Goal: Task Accomplishment & Management: Complete application form

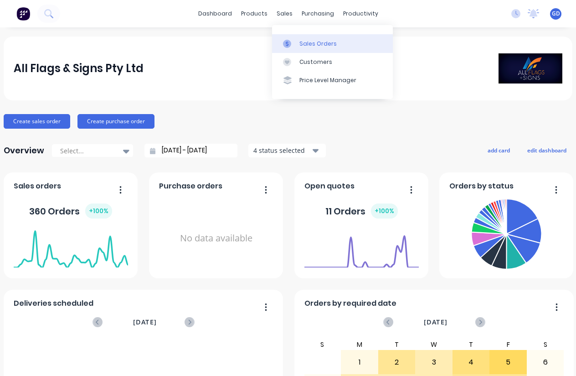
click at [304, 45] on div "Sales Orders" at bounding box center [317, 44] width 37 height 8
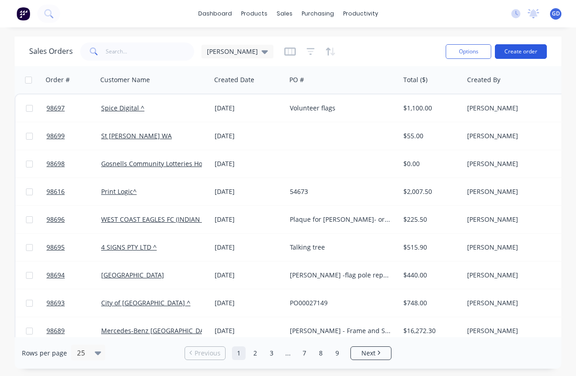
click at [526, 51] on button "Create order" at bounding box center [521, 51] width 52 height 15
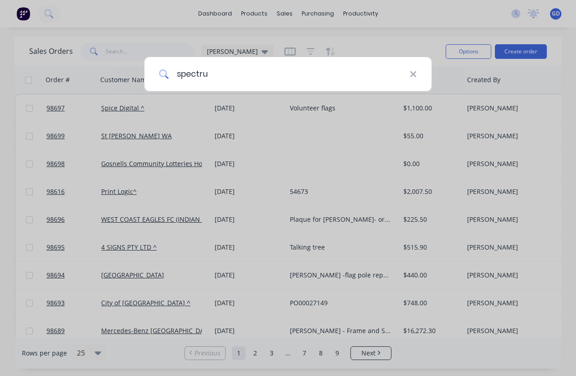
type input "spectrum"
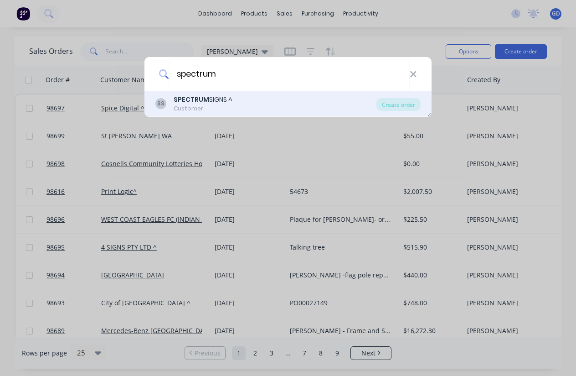
click at [190, 100] on b "SPECTRUM" at bounding box center [192, 99] width 36 height 9
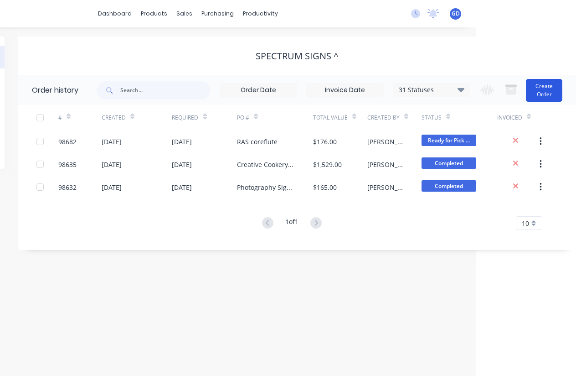
scroll to position [0, 100]
click at [556, 90] on button "Create Order" at bounding box center [544, 90] width 36 height 23
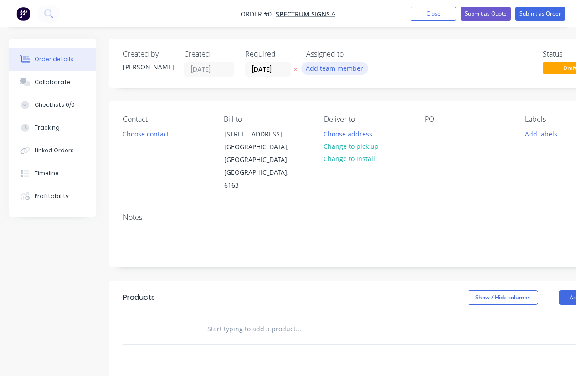
click at [340, 68] on button "Add team member" at bounding box center [334, 68] width 67 height 12
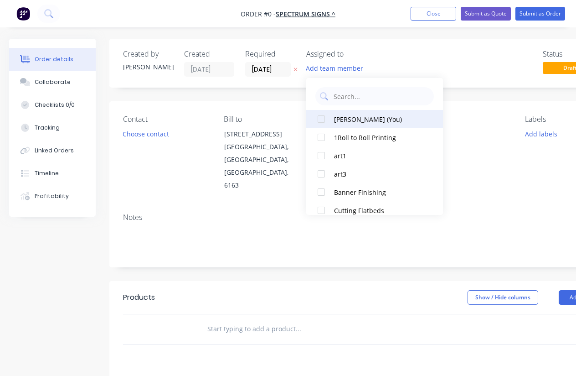
click at [323, 114] on div at bounding box center [321, 119] width 18 height 18
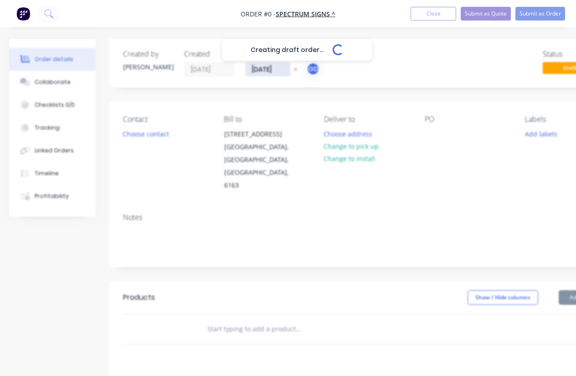
click at [262, 68] on div "Creating draft order... Loading... Order details Collaborate Checklists 0/0 Tra…" at bounding box center [317, 308] width 634 height 538
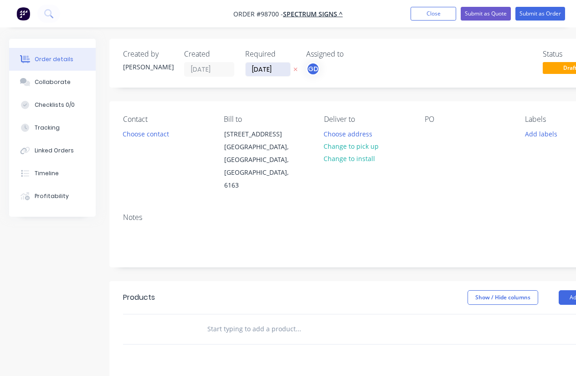
click at [264, 64] on input "[DATE]" at bounding box center [268, 69] width 45 height 14
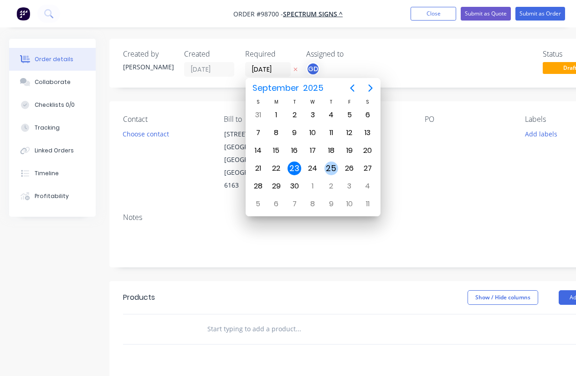
click at [333, 169] on div "25" at bounding box center [331, 168] width 14 height 14
type input "25/09/25"
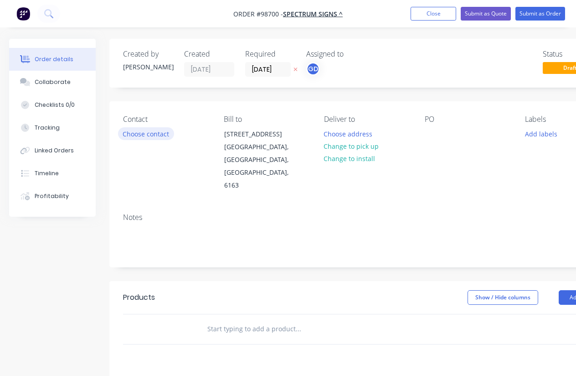
click at [156, 135] on button "Choose contact" at bounding box center [146, 133] width 56 height 12
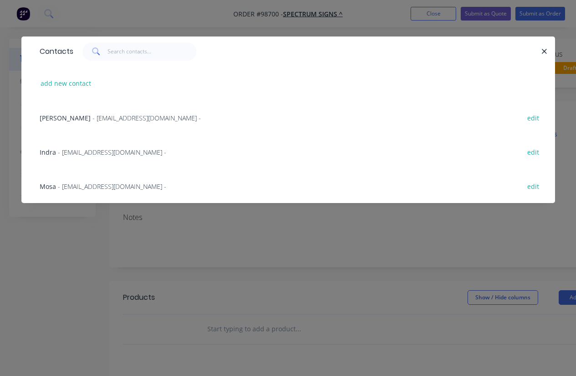
click at [51, 186] on span "Mosa" at bounding box center [48, 186] width 16 height 9
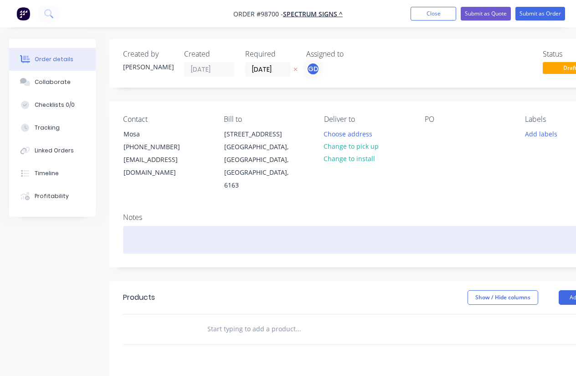
click at [144, 226] on div at bounding box center [367, 240] width 488 height 28
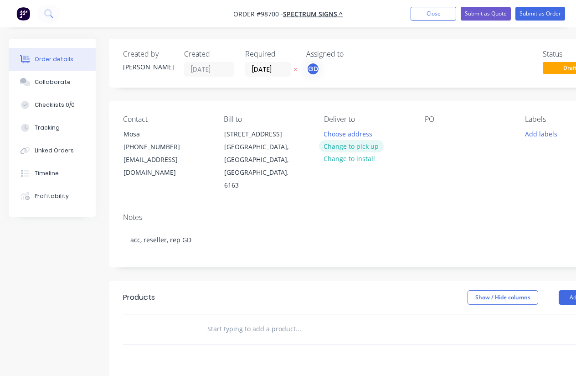
click at [351, 147] on button "Change to pick up" at bounding box center [351, 146] width 65 height 12
click at [428, 132] on div at bounding box center [432, 133] width 15 height 13
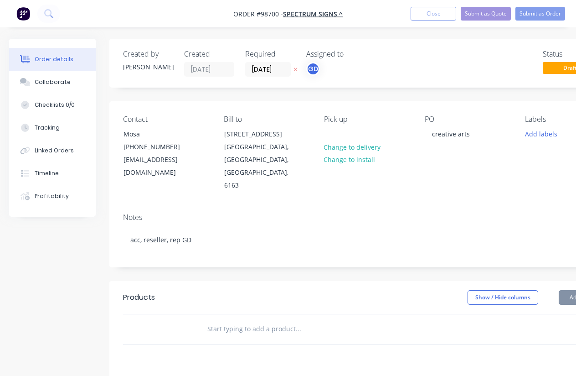
click at [458, 163] on div "PO creative arts" at bounding box center [468, 153] width 86 height 77
click at [540, 137] on button "Add labels" at bounding box center [541, 133] width 42 height 12
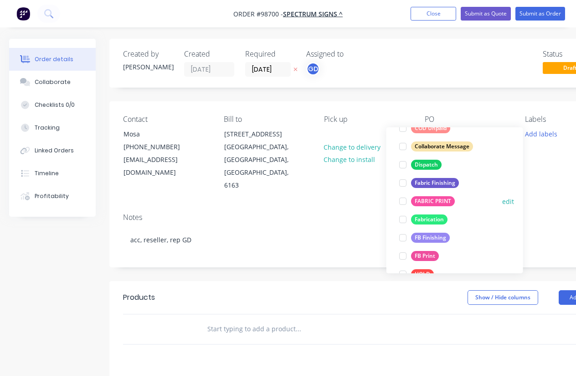
scroll to position [147, 0]
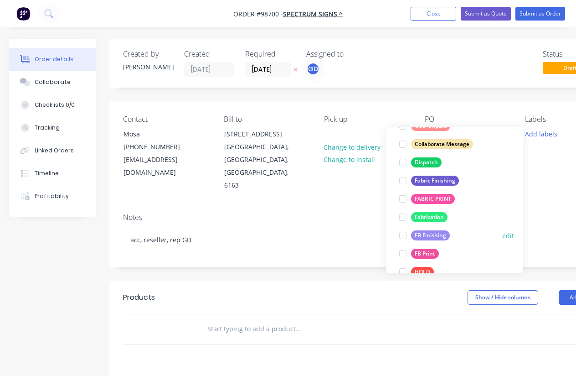
click at [434, 236] on div "FB Finishing" at bounding box center [430, 235] width 39 height 10
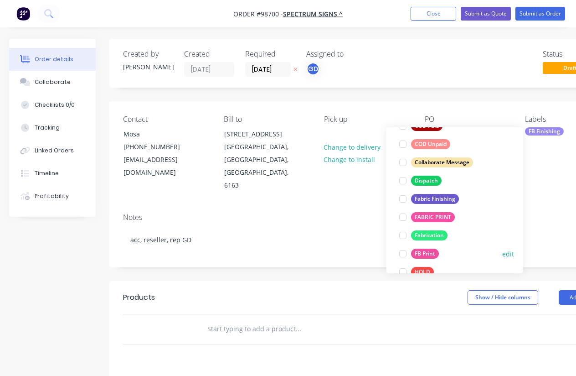
click at [433, 252] on div "FB Print" at bounding box center [425, 253] width 28 height 10
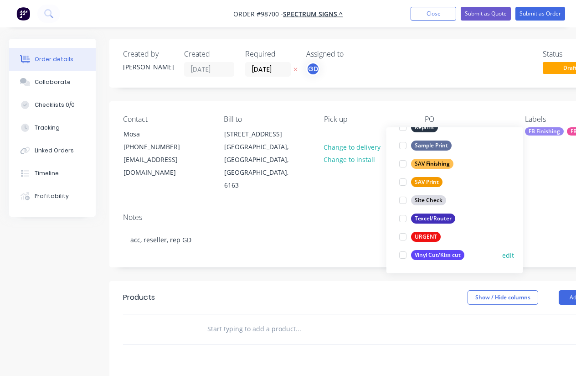
scroll to position [437, 0]
click at [430, 234] on div "URGENT" at bounding box center [426, 237] width 30 height 10
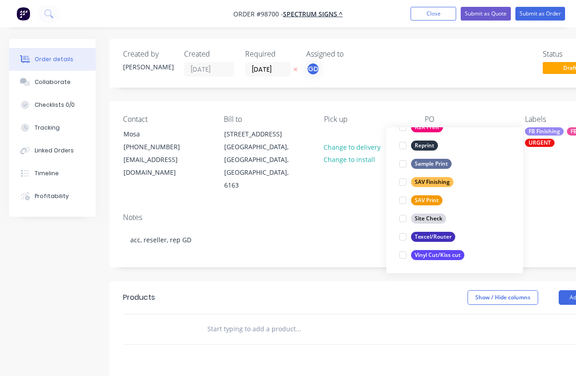
click at [254, 319] on input "text" at bounding box center [298, 328] width 182 height 18
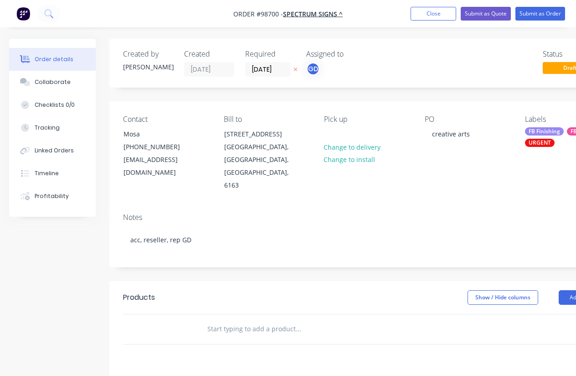
paste input "Need AM Friday 26 Sept. No proof/collect. 5mm corflute 3000x300mm (in 1 piece) …"
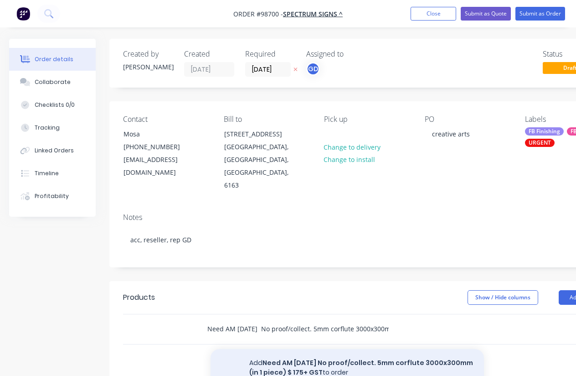
type input "Need AM Friday 26 Sept. No proof/collect. 5mm corflute 3000x300mm (in 1 piece) …"
click at [319, 349] on button "Add Need AM Friday 26 Sept. No proof/collect. 5mm corflute 3000x300mm (in 1 pie…" at bounding box center [347, 367] width 273 height 37
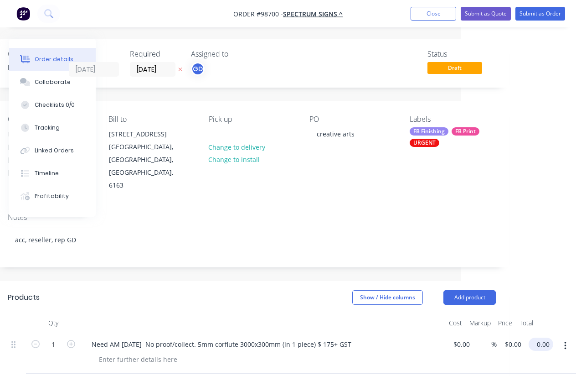
click at [542, 337] on input "0.00" at bounding box center [542, 343] width 21 height 13
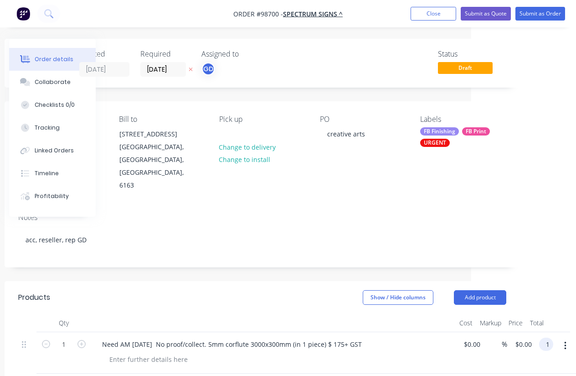
scroll to position [0, 105]
type input "175"
type input "$175.00"
click at [435, 352] on div at bounding box center [277, 358] width 350 height 13
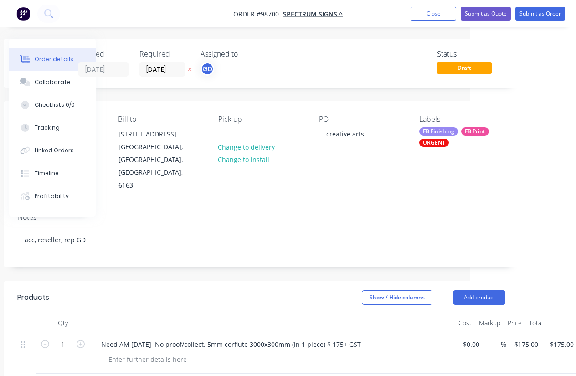
scroll to position [0, 106]
drag, startPoint x: 222, startPoint y: 13, endPoint x: 278, endPoint y: 16, distance: 56.1
click at [278, 16] on nav "Order #98700 - SPECTRUM SIGNS ^ Add product Close Submit as Quote Submit as Ord…" at bounding box center [288, 13] width 576 height 27
copy span "Order #98700"
click at [240, 131] on div "Pick up Change to delivery Change to install" at bounding box center [261, 153] width 86 height 77
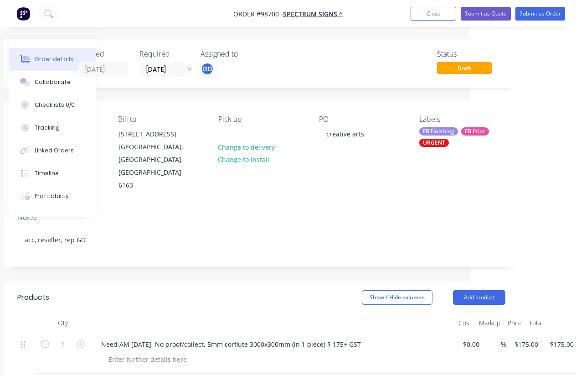
click at [240, 134] on div "Pick up Change to delivery Change to install" at bounding box center [261, 153] width 86 height 77
click at [227, 139] on div at bounding box center [225, 133] width 15 height 13
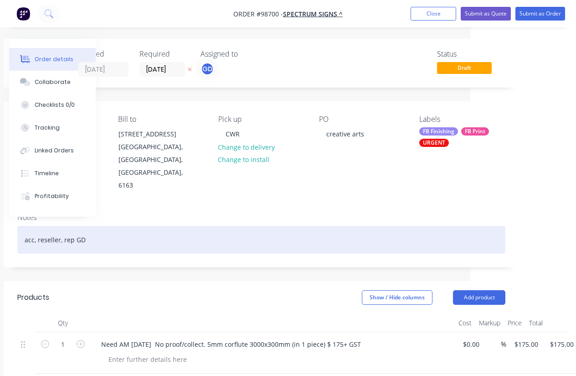
click at [279, 226] on div "acc, reseller, rep GD" at bounding box center [261, 240] width 488 height 28
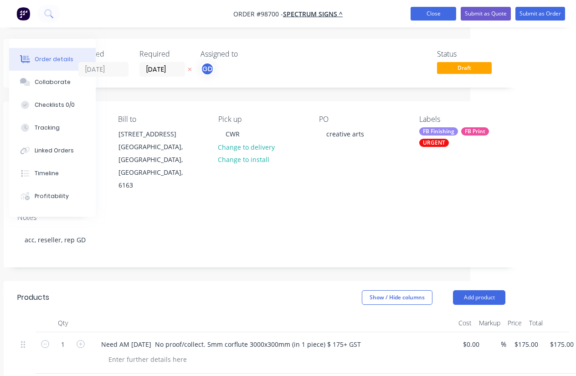
click at [438, 16] on button "Close" at bounding box center [434, 14] width 46 height 14
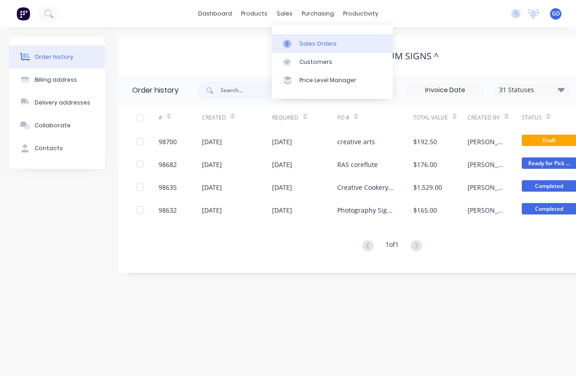
click at [308, 43] on div "Sales Orders" at bounding box center [317, 44] width 37 height 8
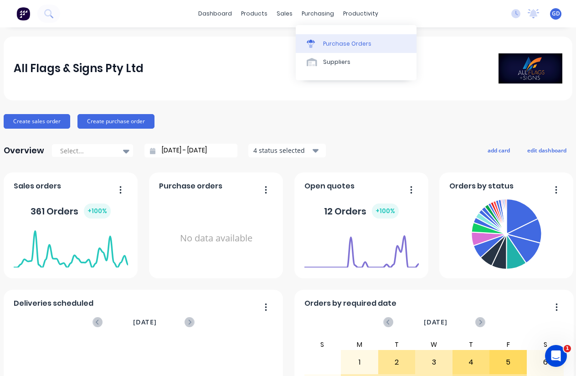
click at [314, 44] on icon at bounding box center [311, 44] width 8 height 8
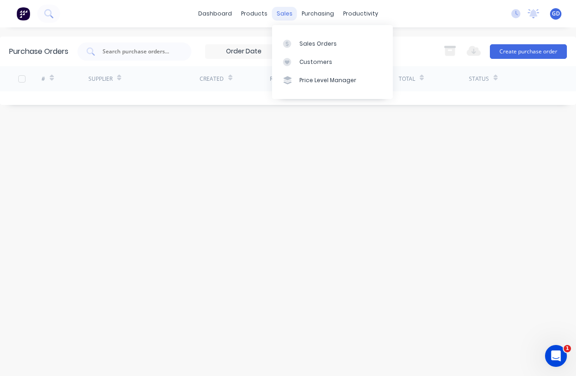
click at [283, 15] on div "sales" at bounding box center [284, 14] width 25 height 14
click at [308, 46] on div "Sales Orders" at bounding box center [317, 44] width 37 height 8
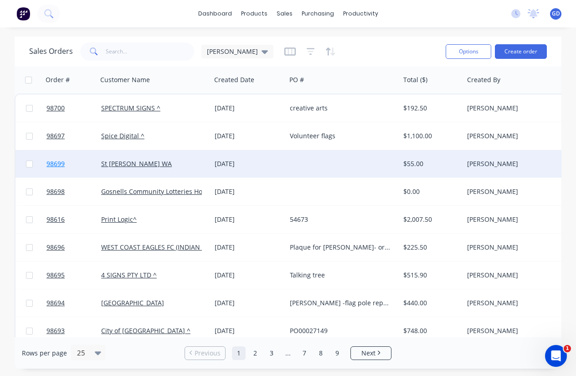
click at [60, 163] on span "98699" at bounding box center [55, 163] width 18 height 9
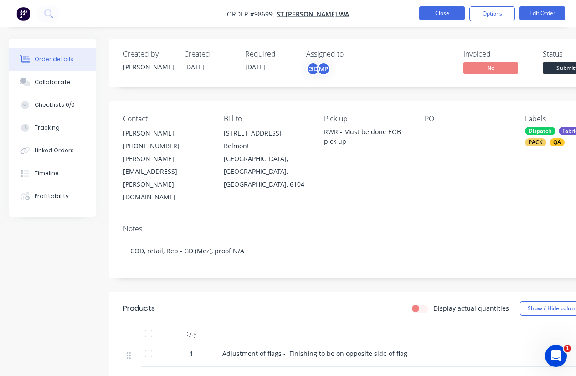
click at [448, 15] on button "Close" at bounding box center [442, 13] width 46 height 14
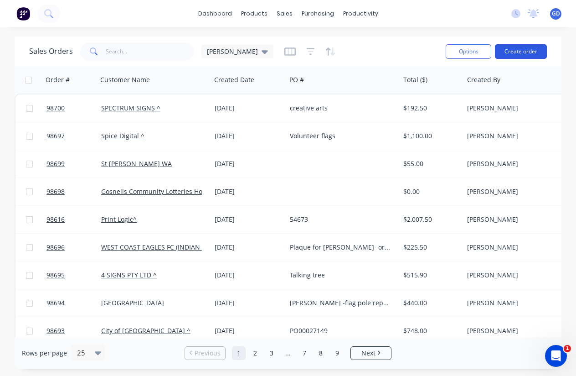
click at [517, 55] on button "Create order" at bounding box center [521, 51] width 52 height 15
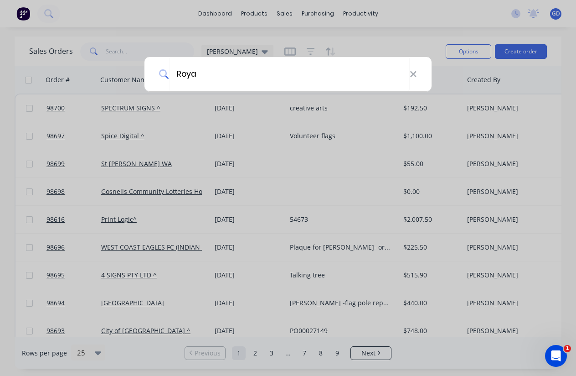
type input "Royal"
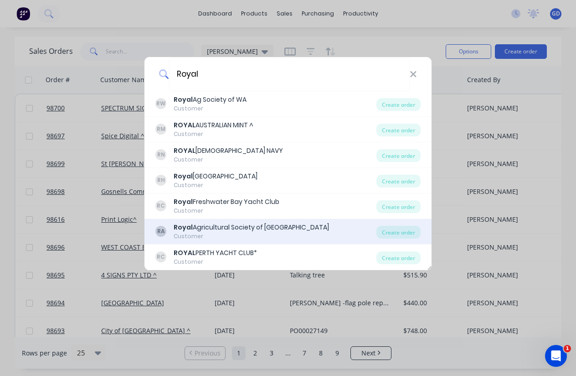
click at [280, 228] on div "Royal Agricultural Society of Western Australia" at bounding box center [251, 227] width 155 height 10
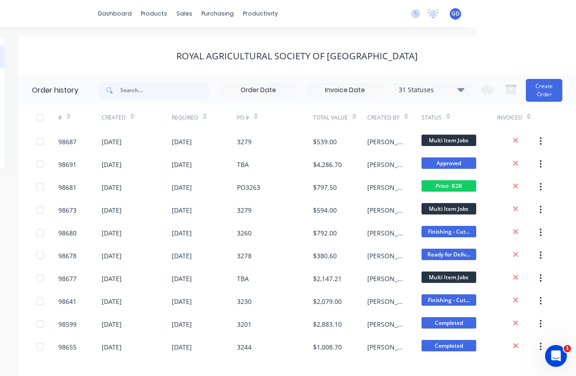
scroll to position [0, 100]
click at [539, 87] on button "Create Order" at bounding box center [544, 90] width 36 height 23
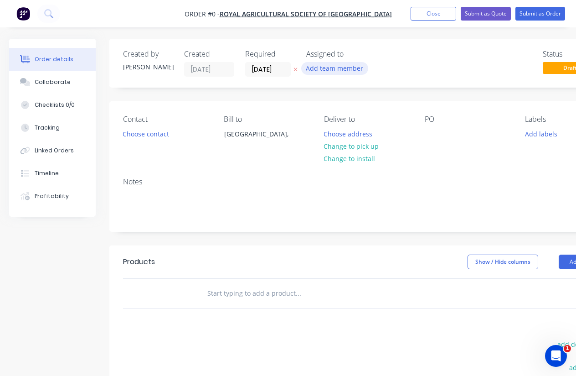
click at [331, 69] on button "Add team member" at bounding box center [334, 68] width 67 height 12
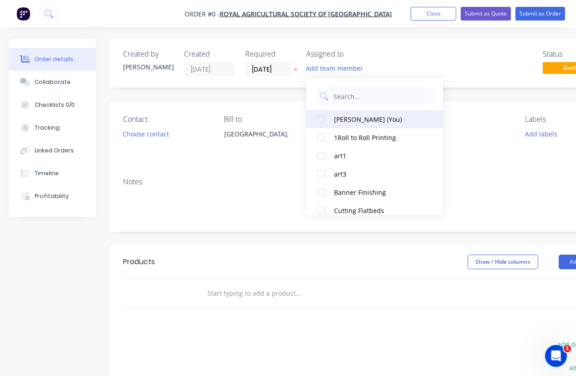
click at [322, 117] on div at bounding box center [321, 119] width 18 height 18
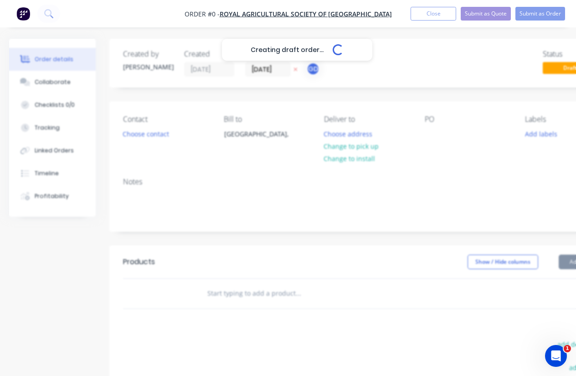
click at [259, 59] on div "Creating draft order... Loading... Order details Collaborate Checklists 0/0 Tra…" at bounding box center [317, 290] width 634 height 502
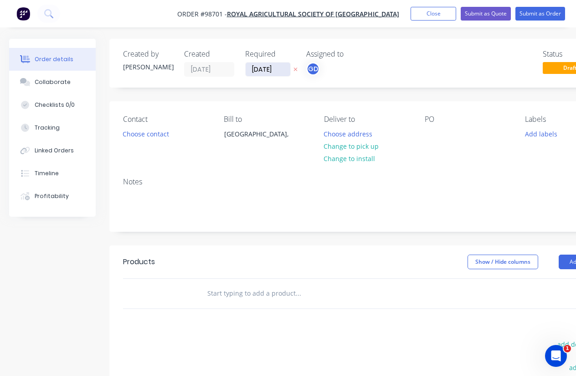
click at [263, 66] on input "23/09/25" at bounding box center [268, 69] width 45 height 14
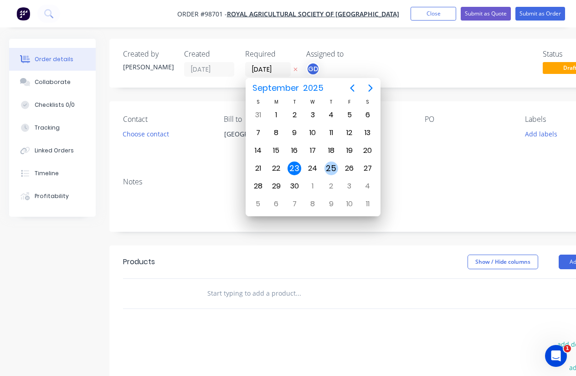
click at [333, 165] on div "25" at bounding box center [331, 168] width 14 height 14
type input "[DATE]"
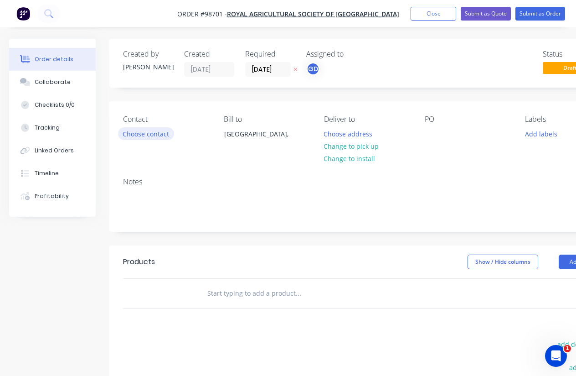
click at [149, 132] on button "Choose contact" at bounding box center [146, 133] width 56 height 12
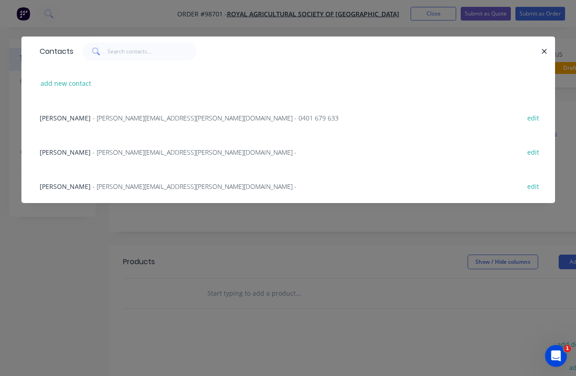
click at [64, 118] on span "[PERSON_NAME]" at bounding box center [65, 117] width 51 height 9
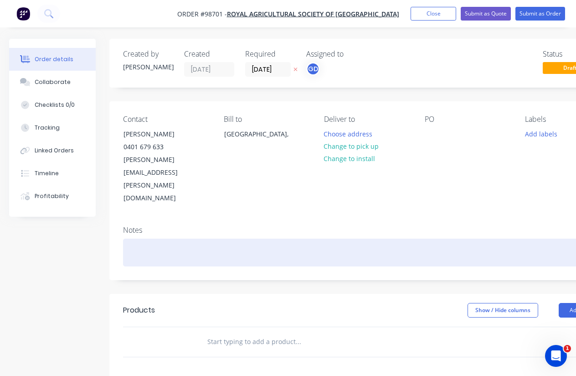
click at [132, 238] on div at bounding box center [367, 252] width 488 height 28
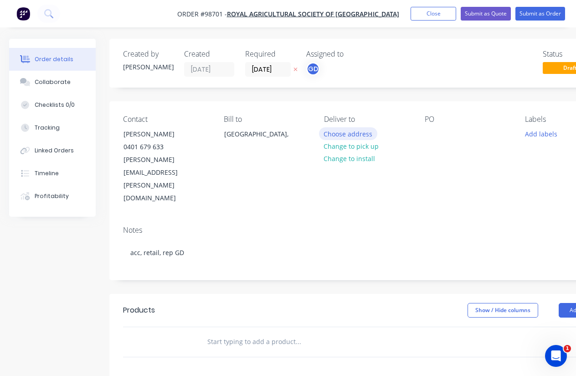
click at [344, 135] on button "Choose address" at bounding box center [348, 133] width 58 height 12
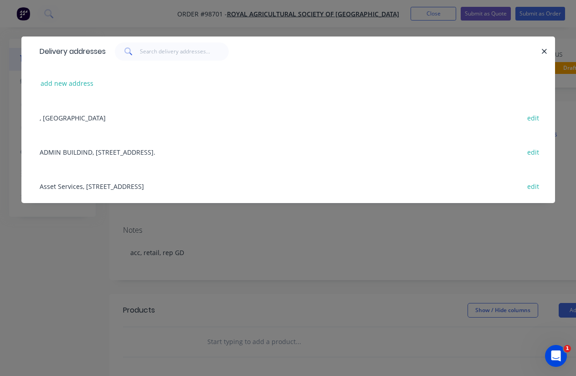
click at [115, 188] on div "Asset Services, [STREET_ADDRESS] edit" at bounding box center [288, 186] width 506 height 34
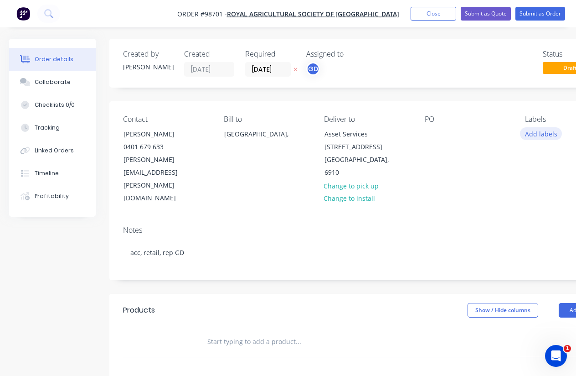
click at [533, 136] on button "Add labels" at bounding box center [541, 133] width 42 height 12
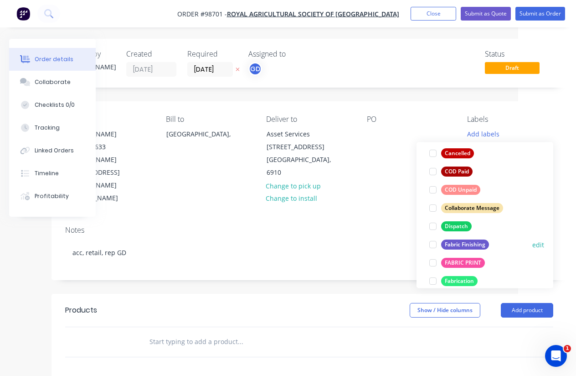
scroll to position [160, 0]
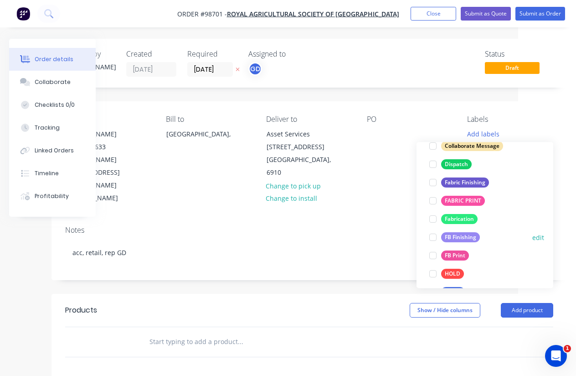
click at [467, 241] on div "FB Finishing" at bounding box center [460, 237] width 39 height 10
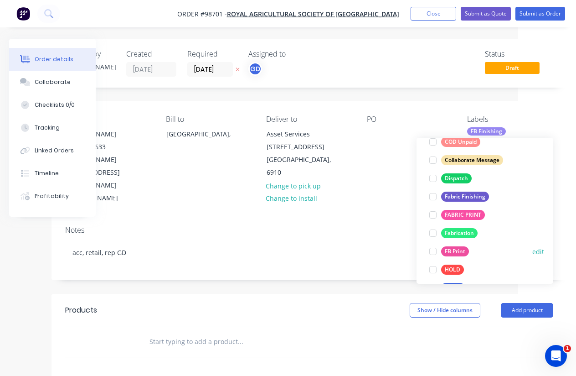
click at [463, 251] on div "FB Print" at bounding box center [455, 251] width 28 height 10
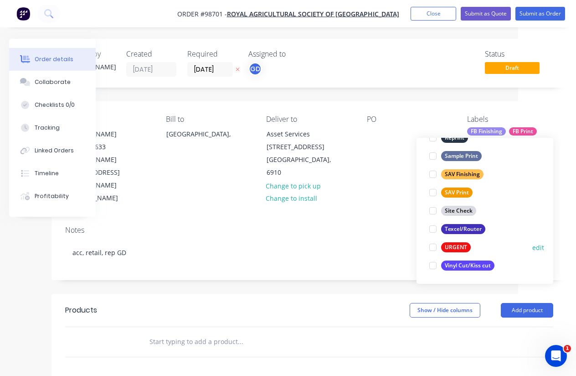
click at [460, 244] on div "URGENT" at bounding box center [456, 247] width 30 height 10
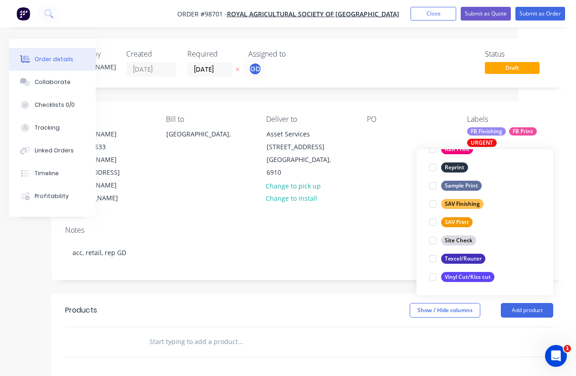
click at [351, 218] on div "Notes acc, retail, rep GD" at bounding box center [308, 248] width 515 height 61
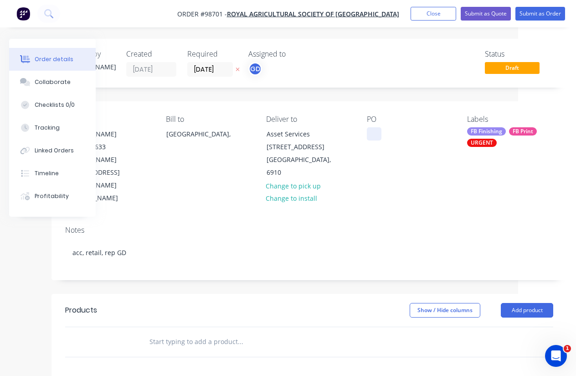
click at [374, 134] on div at bounding box center [374, 133] width 15 height 13
paste div
click at [192, 332] on input "text" at bounding box center [240, 341] width 182 height 18
paste input "3 x A0 5mm coreflute."
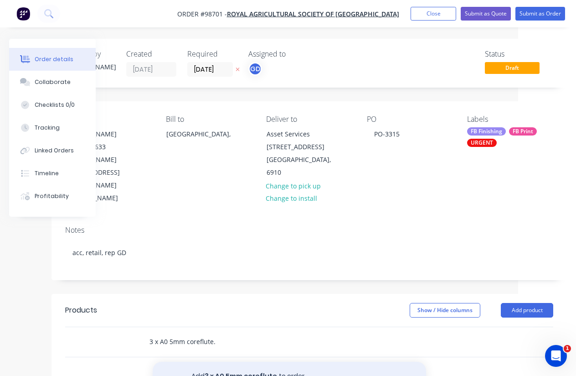
type input "3 x A0 5mm coreflute."
click at [240, 361] on button "Add 3 x A0 5mm coreflute. to order" at bounding box center [289, 375] width 273 height 29
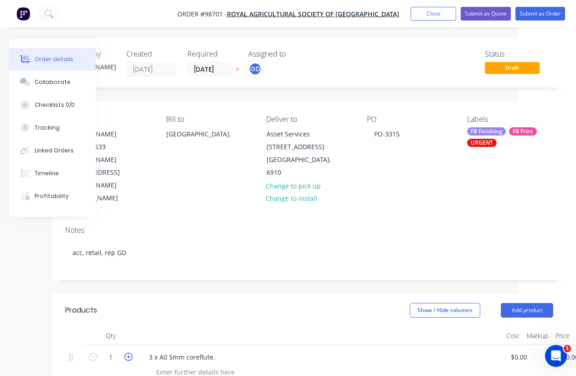
click at [131, 352] on icon "button" at bounding box center [128, 356] width 8 height 8
click at [92, 352] on icon "button" at bounding box center [93, 356] width 8 height 8
type input "3"
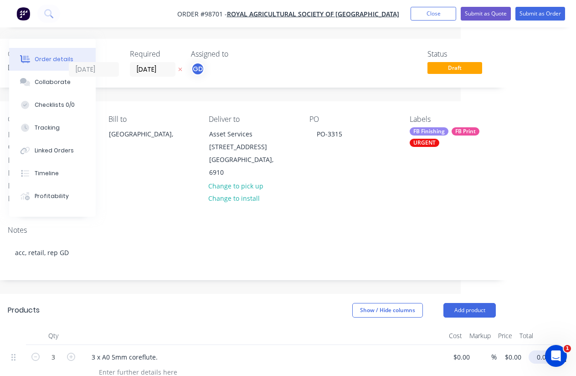
click at [547, 350] on input "0.00" at bounding box center [542, 356] width 21 height 13
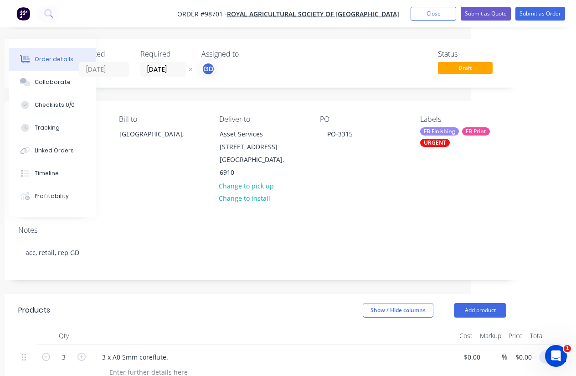
scroll to position [0, 105]
type input "$275.00"
type input "$91.6667"
click at [361, 326] on div at bounding box center [273, 335] width 365 height 18
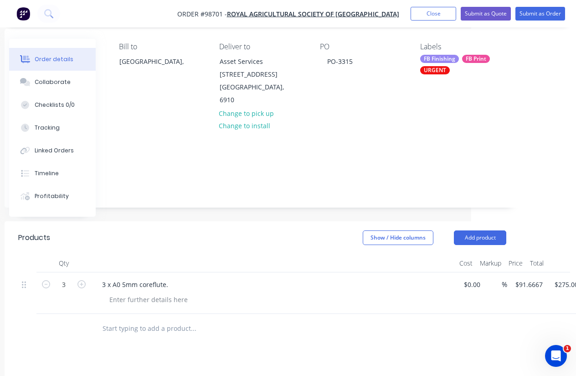
scroll to position [88, 105]
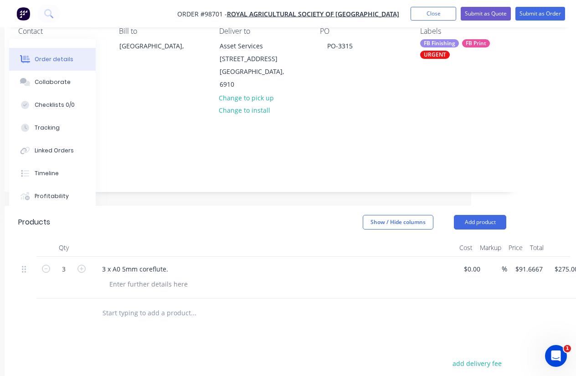
click at [146, 304] on input "text" at bounding box center [193, 313] width 182 height 18
paste input "2 x A1 5mm"
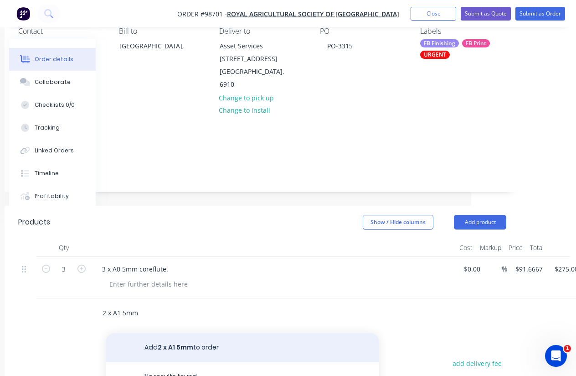
type input "2 x A1 5mm"
click at [175, 333] on button "Add 2 x A1 5mm to order" at bounding box center [242, 347] width 273 height 29
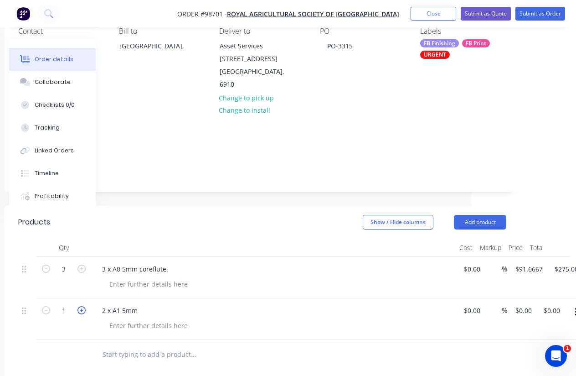
click at [81, 306] on icon "button" at bounding box center [81, 310] width 8 height 8
type input "2"
click at [554, 304] on input "0.00" at bounding box center [553, 310] width 21 height 13
type input "90"
type input "$45.00"
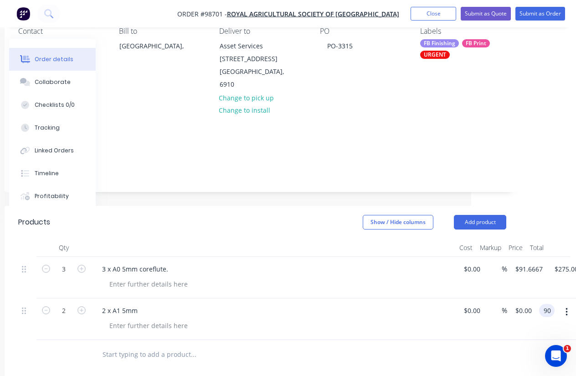
type input "$90.00"
click at [447, 340] on div at bounding box center [262, 355] width 488 height 30
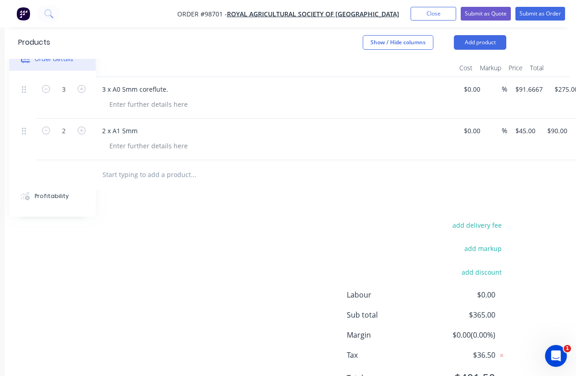
scroll to position [275, 105]
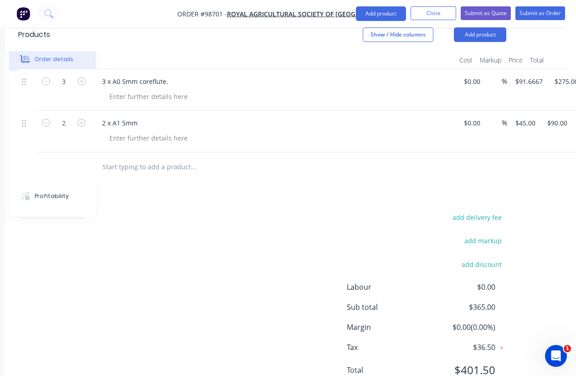
click at [111, 211] on div "add delivery fee add markup add discount Labour $0.00 Sub total $365.00 Margin …" at bounding box center [262, 299] width 488 height 176
click at [378, 18] on button "Add product" at bounding box center [381, 13] width 50 height 15
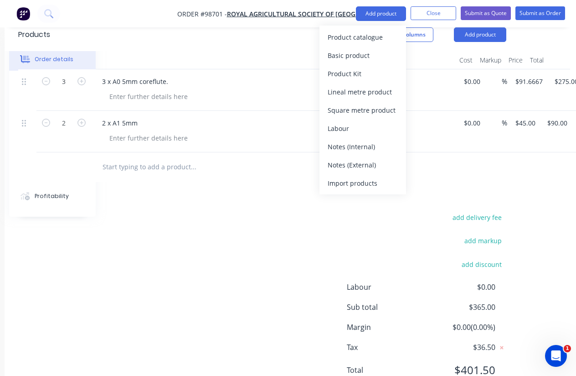
click at [361, 148] on div "Notes (Internal)" at bounding box center [363, 146] width 70 height 13
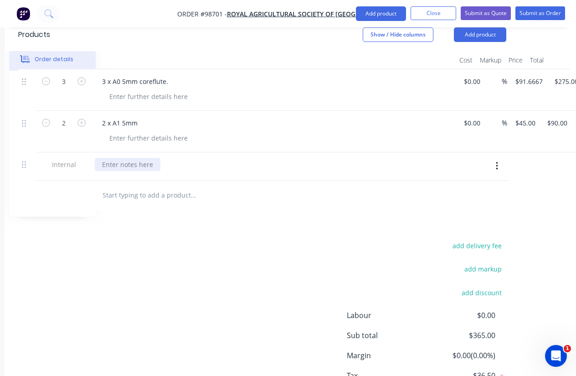
click at [139, 158] on div at bounding box center [128, 164] width 66 height 13
paste div
click at [101, 158] on div "#GD092325/02PRS25_2854 Reception area signage" at bounding box center [179, 164] width 169 height 13
click at [309, 158] on div "deliver with PO/ #GD092325/02PRS25_2854 Reception area signage" at bounding box center [204, 164] width 219 height 13
click at [318, 179] on div "Products Show / Hide columns Add product Qty Cost Markup Price Total 3 3 x A0 5…" at bounding box center [262, 223] width 515 height 411
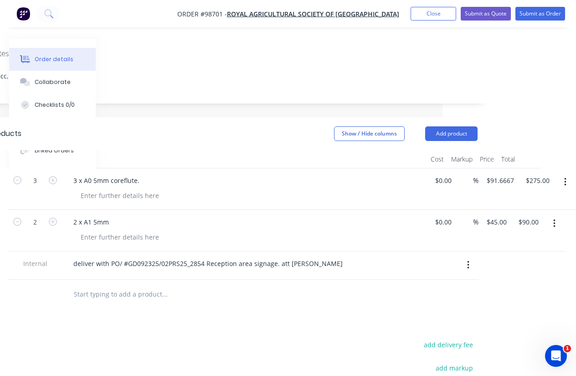
scroll to position [0, 134]
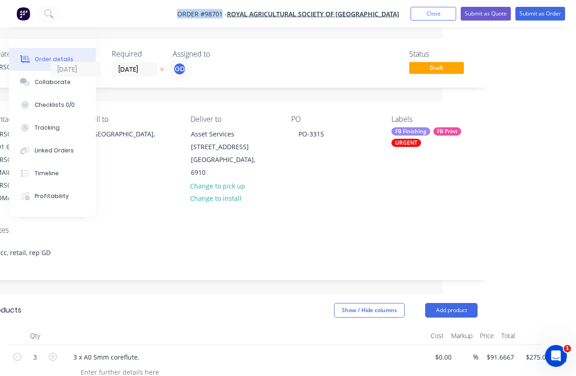
drag, startPoint x: 170, startPoint y: 14, endPoint x: 221, endPoint y: 17, distance: 51.1
click at [221, 17] on nav "Order #98701 - Royal Agricultural Society of Western Australia Add product Clos…" at bounding box center [288, 13] width 576 height 27
copy span "Order #98701"
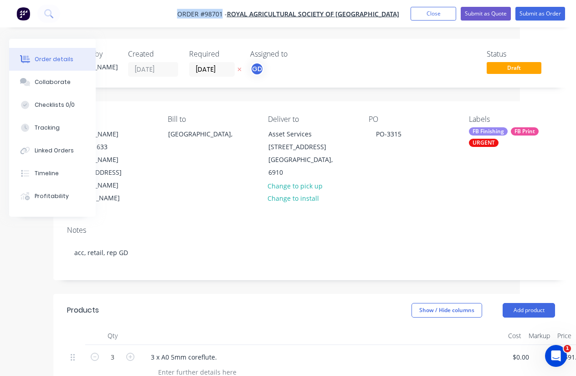
scroll to position [2, 56]
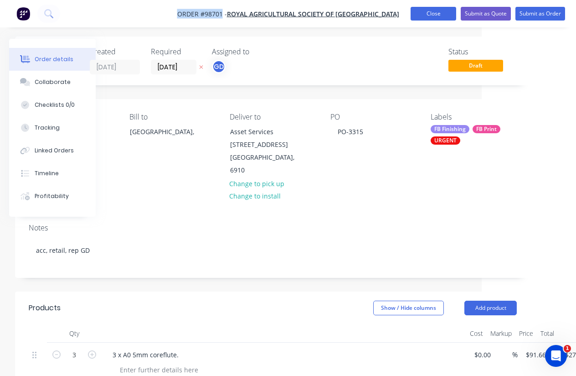
click at [437, 13] on button "Close" at bounding box center [434, 14] width 46 height 14
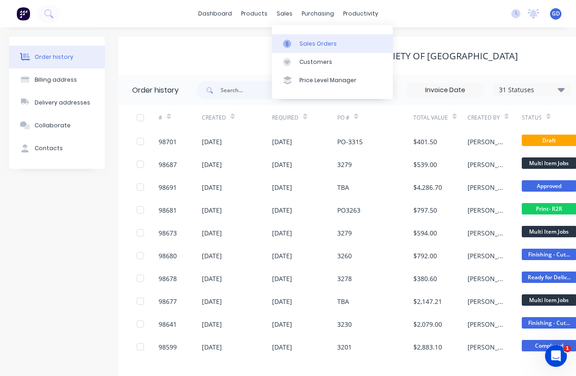
click at [301, 45] on div "Sales Orders" at bounding box center [317, 44] width 37 height 8
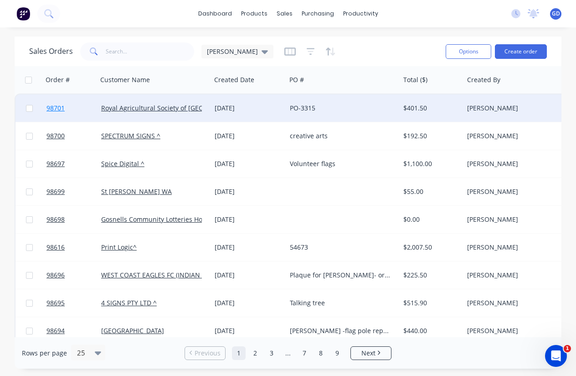
click at [54, 110] on span "98701" at bounding box center [55, 107] width 18 height 9
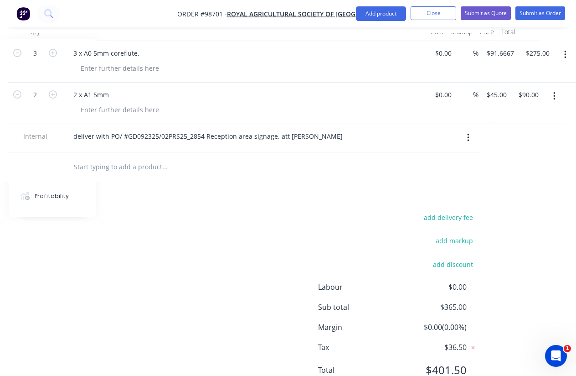
scroll to position [304, 134]
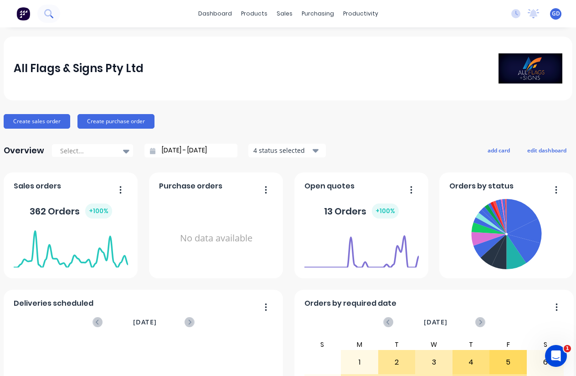
click at [46, 14] on icon at bounding box center [48, 13] width 9 height 9
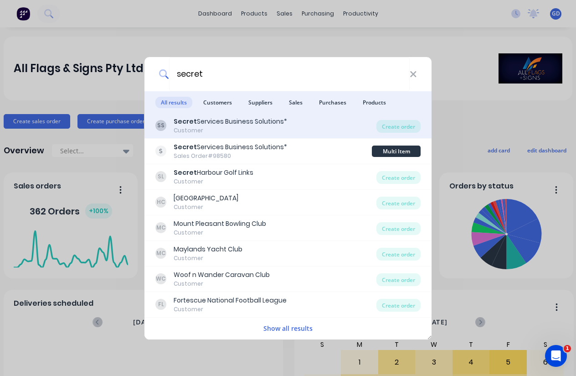
type input "secret"
click at [198, 130] on div "Customer" at bounding box center [230, 130] width 113 height 8
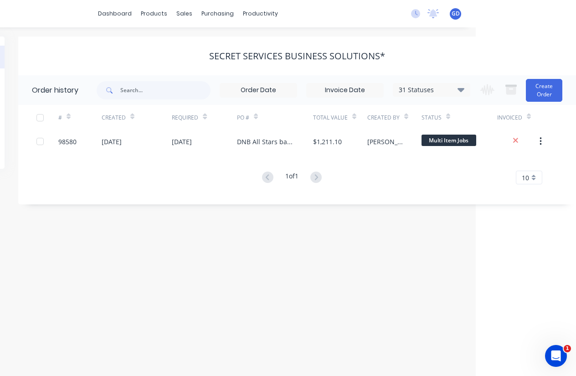
scroll to position [0, 100]
click at [461, 92] on icon at bounding box center [461, 89] width 7 height 11
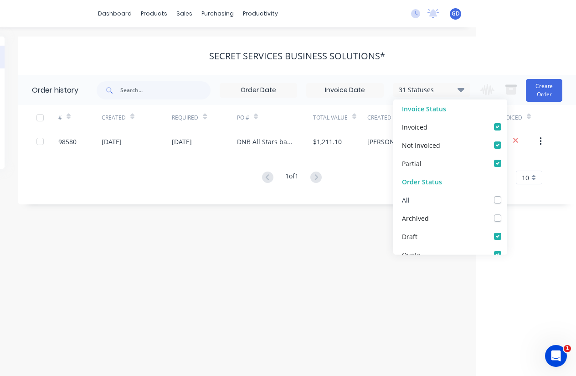
click at [507, 195] on label at bounding box center [507, 195] width 0 height 0
click at [507, 199] on input "checkbox" at bounding box center [510, 199] width 7 height 9
checkbox input "true"
click at [216, 196] on div "Order history 32 Statuses Invoice Status Invoiced Not Invoiced Partial Order St…" at bounding box center [297, 139] width 558 height 129
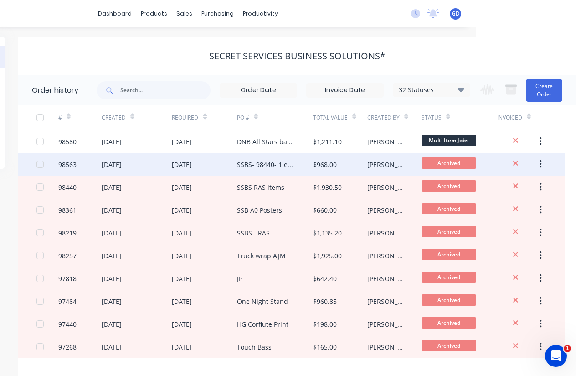
click at [72, 165] on div "98563" at bounding box center [67, 165] width 18 height 10
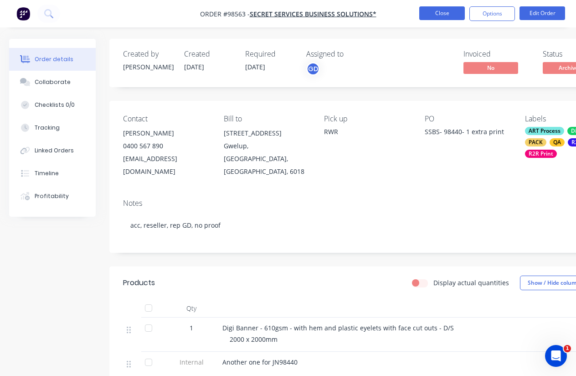
click at [439, 14] on button "Close" at bounding box center [442, 13] width 46 height 14
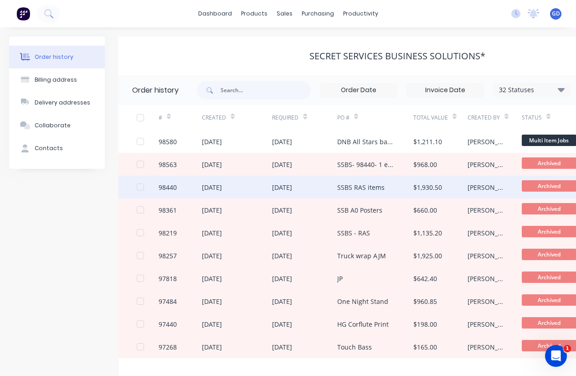
click at [171, 188] on div "98440" at bounding box center [168, 187] width 18 height 10
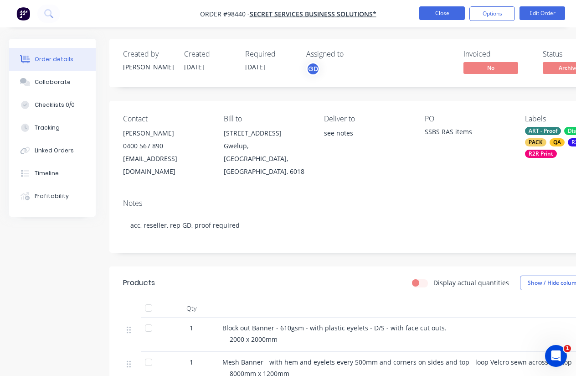
click at [437, 15] on button "Close" at bounding box center [442, 13] width 46 height 14
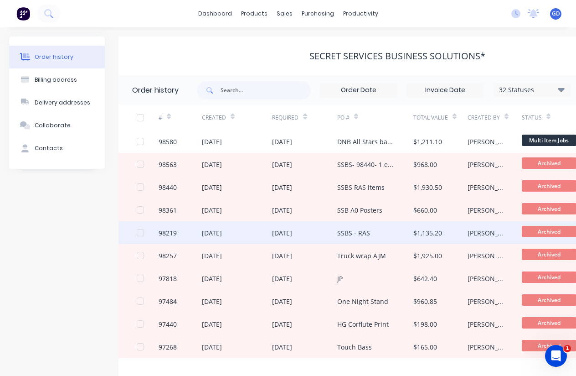
click at [171, 233] on div "98219" at bounding box center [168, 233] width 18 height 10
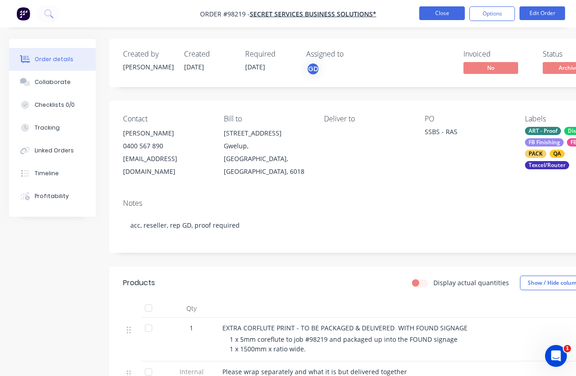
click at [438, 12] on button "Close" at bounding box center [442, 13] width 46 height 14
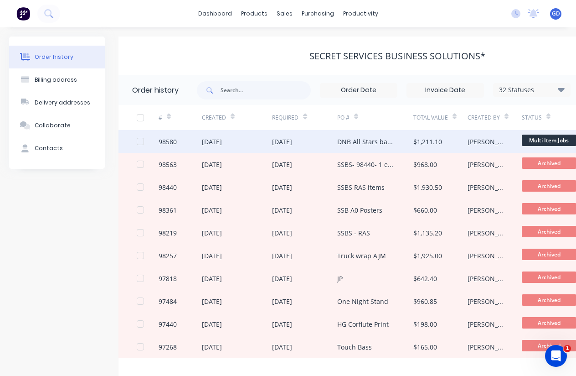
click at [170, 145] on div "98580" at bounding box center [168, 142] width 18 height 10
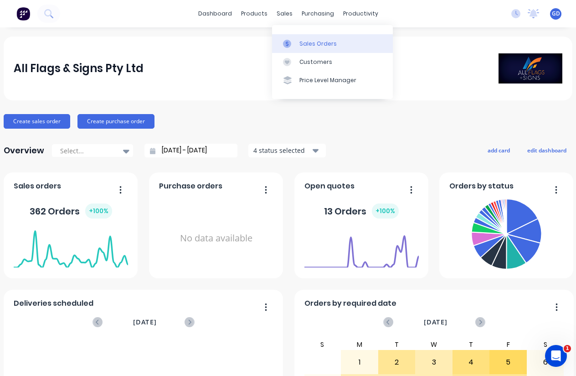
click at [309, 43] on div "Sales Orders" at bounding box center [317, 44] width 37 height 8
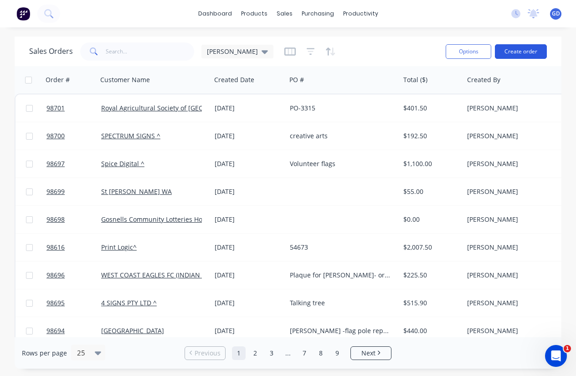
click at [527, 53] on button "Create order" at bounding box center [521, 51] width 52 height 15
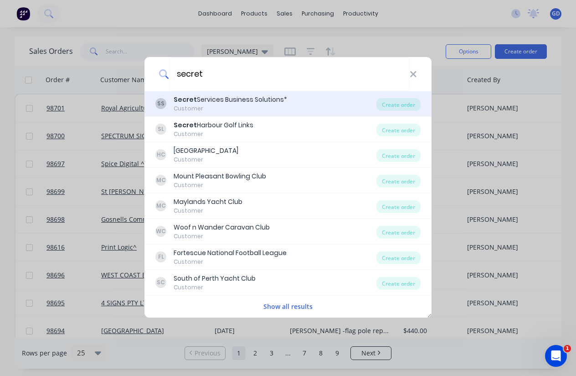
type input "secret"
click at [214, 104] on div "Customer" at bounding box center [230, 108] width 113 height 8
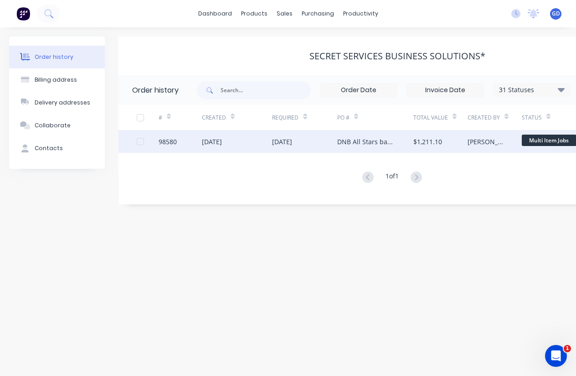
click at [164, 144] on div "98580" at bounding box center [168, 142] width 18 height 10
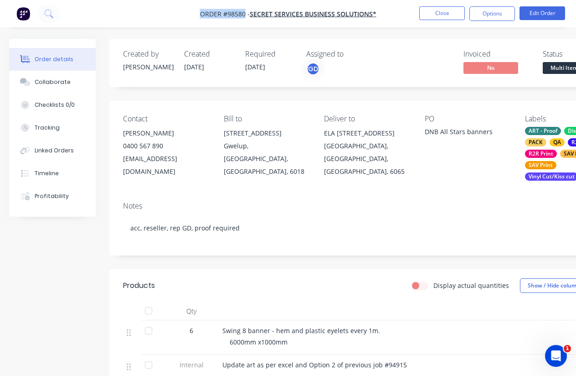
drag, startPoint x: 185, startPoint y: 11, endPoint x: 246, endPoint y: 13, distance: 60.6
click at [246, 13] on nav "Order #98580 - Secret Services Business Solutions* Close Options Edit Order" at bounding box center [288, 13] width 576 height 27
copy span "Order #98580"
click at [434, 15] on button "Close" at bounding box center [442, 13] width 46 height 14
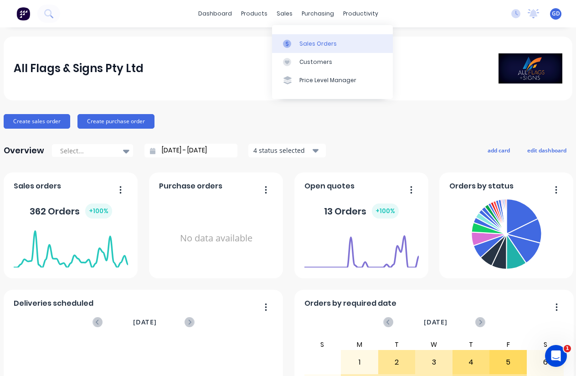
click at [304, 38] on link "Sales Orders" at bounding box center [332, 43] width 121 height 18
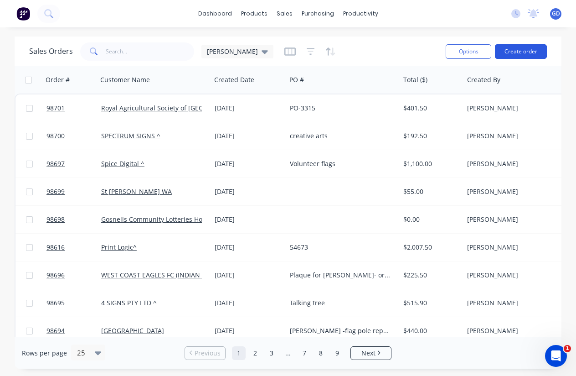
click at [518, 51] on button "Create order" at bounding box center [521, 51] width 52 height 15
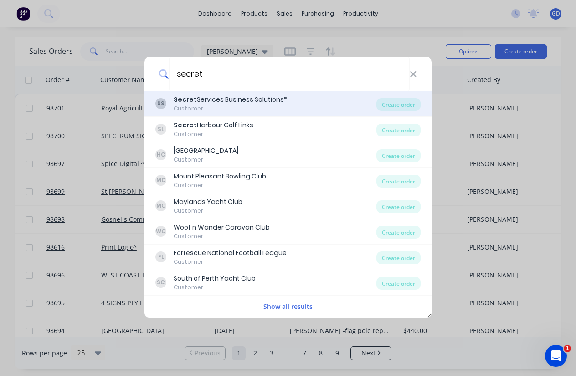
type input "secret"
click at [243, 103] on div "Secret Services Business Solutions*" at bounding box center [230, 100] width 113 height 10
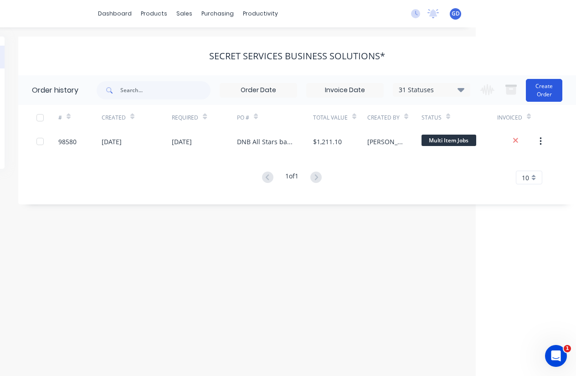
scroll to position [0, 100]
click at [543, 94] on button "Create Order" at bounding box center [544, 90] width 36 height 23
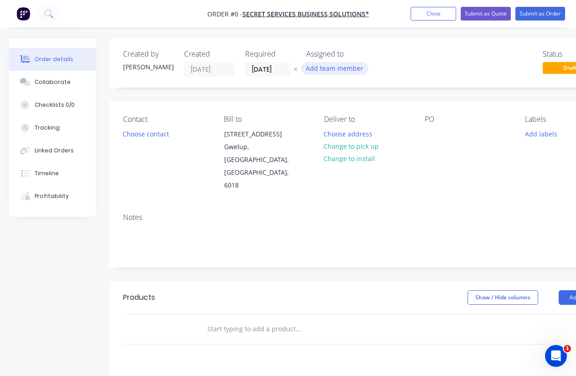
click at [327, 68] on button "Add team member" at bounding box center [334, 68] width 67 height 12
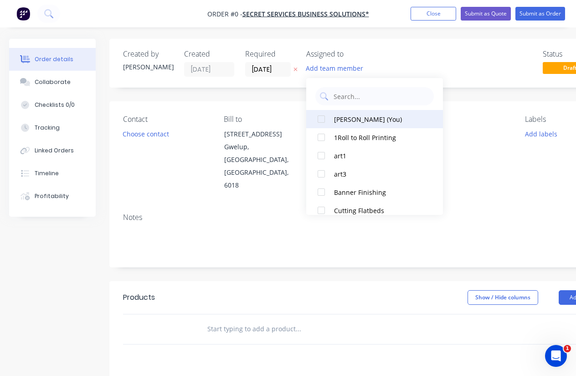
click at [349, 117] on div "[PERSON_NAME] (You)" at bounding box center [379, 119] width 91 height 10
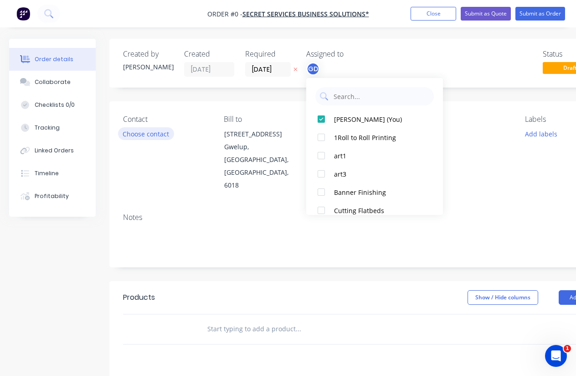
click at [133, 132] on div "Order details Collaborate Checklists 0/0 Tracking Linked Orders Timeline Profit…" at bounding box center [317, 308] width 634 height 538
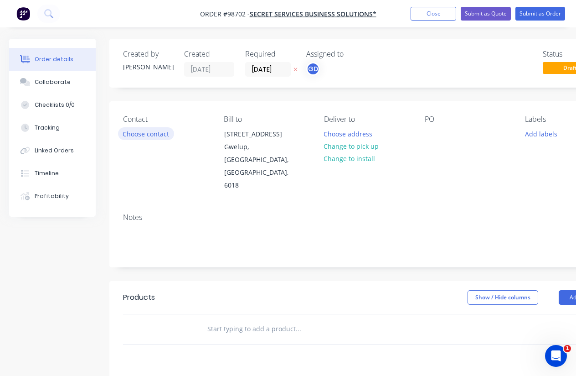
click at [135, 134] on button "Choose contact" at bounding box center [146, 133] width 56 height 12
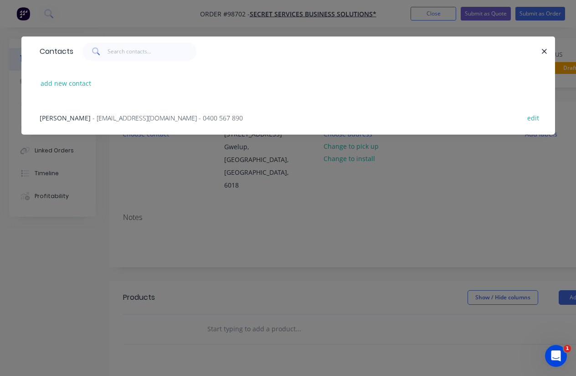
click at [60, 115] on span "Jeneen Melbin" at bounding box center [65, 117] width 51 height 9
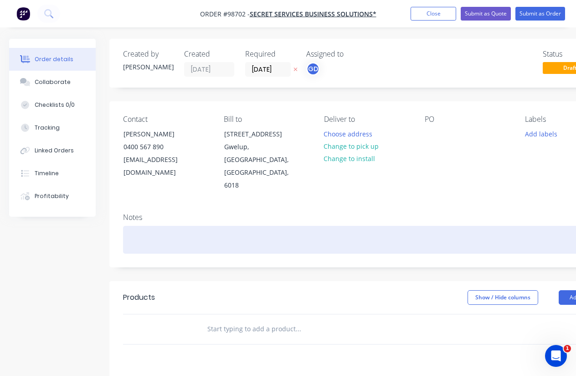
click at [144, 226] on div at bounding box center [367, 240] width 488 height 28
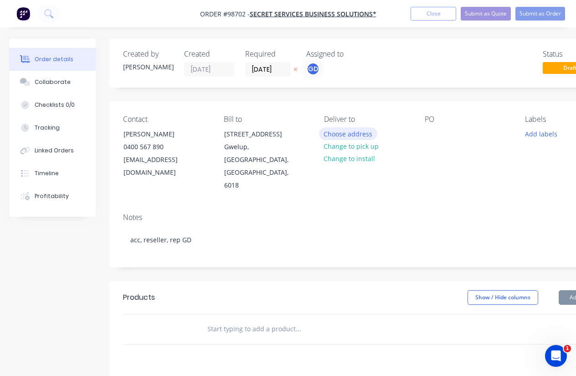
click at [346, 136] on button "Choose address" at bounding box center [348, 133] width 58 height 12
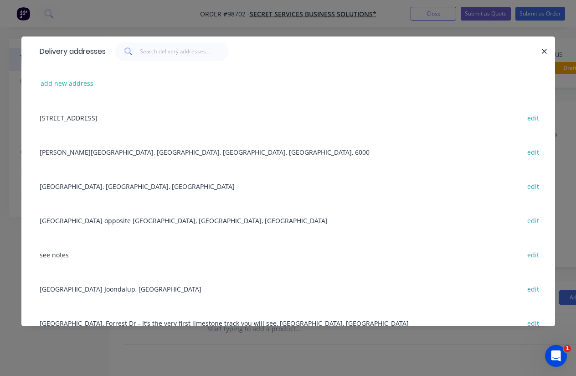
click at [57, 259] on div "see notes edit" at bounding box center [288, 254] width 506 height 34
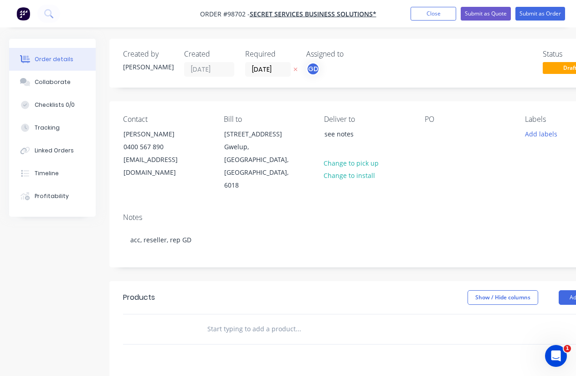
click at [421, 134] on div "Contact Jeneen Melbin 0400 567 890 hello@secretservicebs.com.au Bill to 6 Dunli…" at bounding box center [366, 153] width 515 height 104
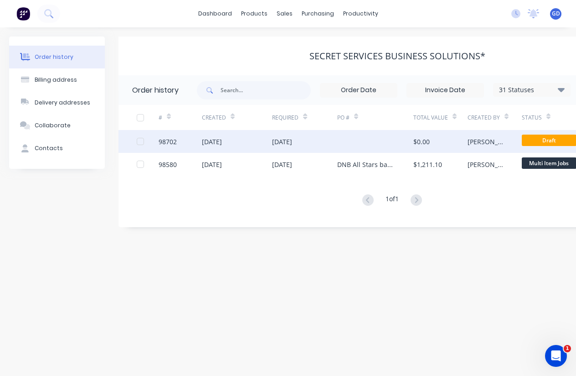
click at [163, 143] on div "98702" at bounding box center [168, 142] width 18 height 10
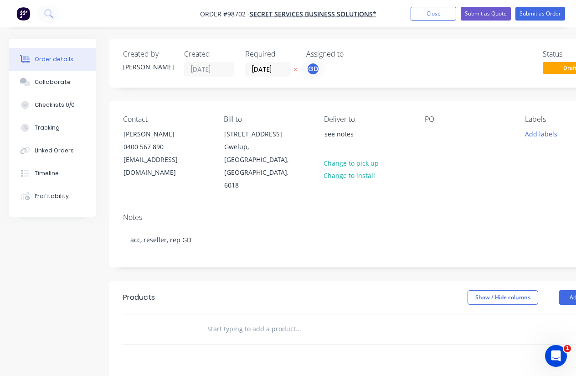
click at [431, 127] on div "PO" at bounding box center [468, 153] width 86 height 77
click at [432, 136] on div at bounding box center [432, 133] width 15 height 13
paste div
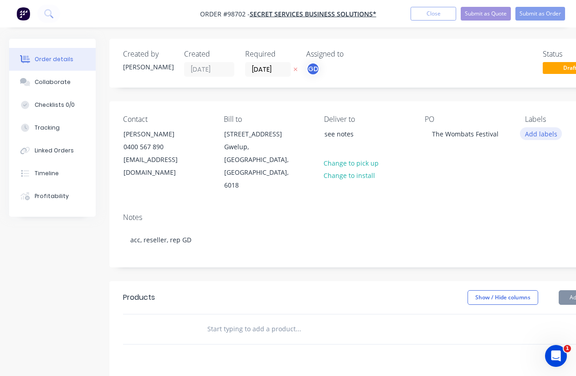
click at [539, 132] on button "Add labels" at bounding box center [541, 133] width 42 height 12
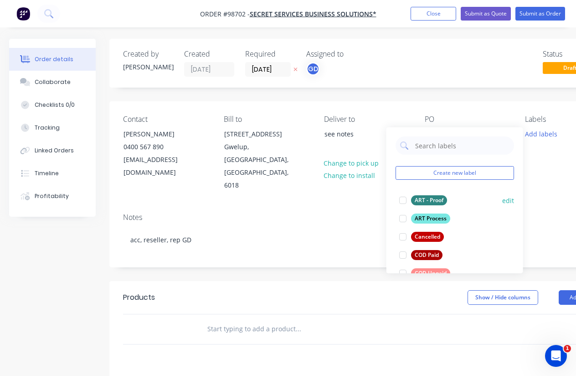
click at [437, 201] on div "ART - Proof" at bounding box center [429, 200] width 36 height 10
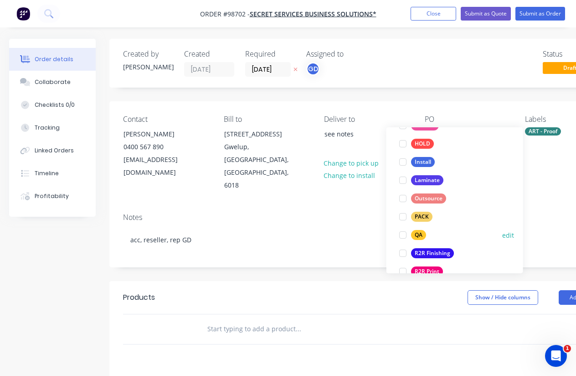
scroll to position [304, 0]
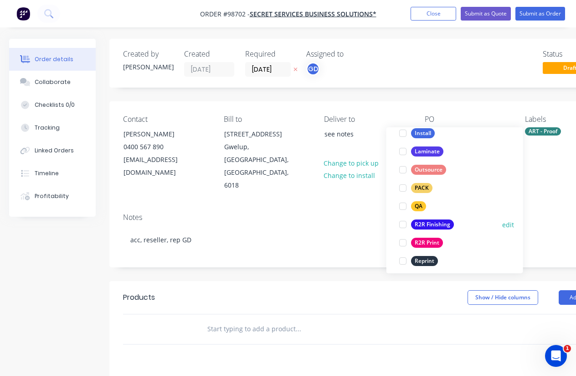
click at [437, 226] on div "R2R Finishing" at bounding box center [432, 224] width 43 height 10
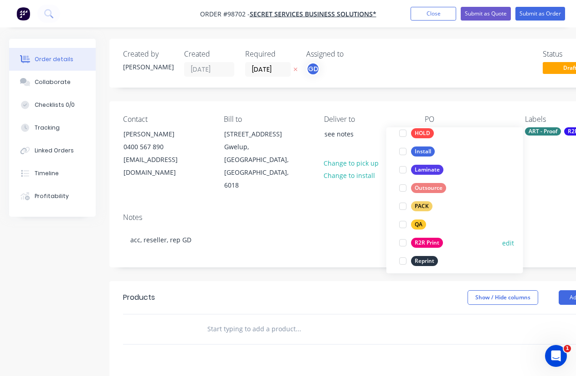
click at [434, 239] on div "R2R Print" at bounding box center [427, 242] width 32 height 10
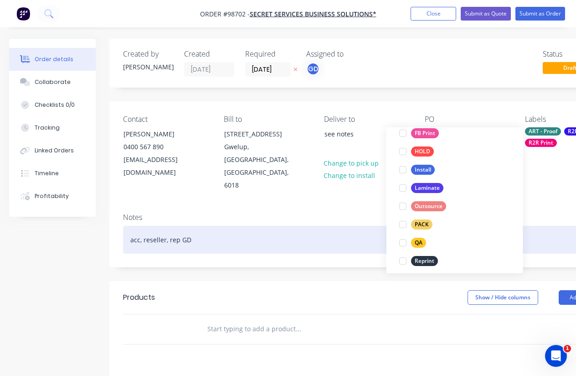
click at [337, 226] on div "acc, reseller, rep GD" at bounding box center [367, 240] width 488 height 28
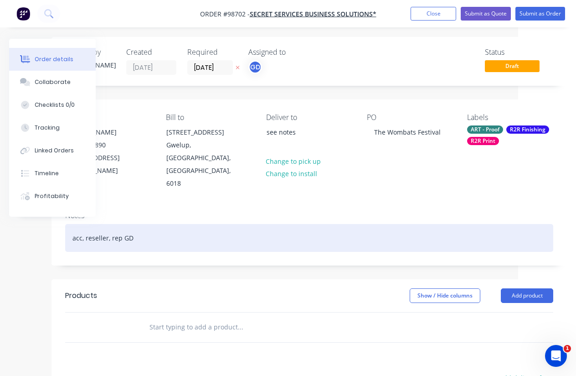
scroll to position [43, 57]
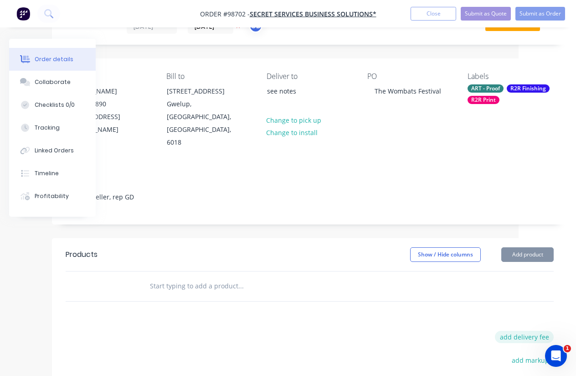
click at [541, 330] on button "add delivery fee" at bounding box center [524, 336] width 59 height 12
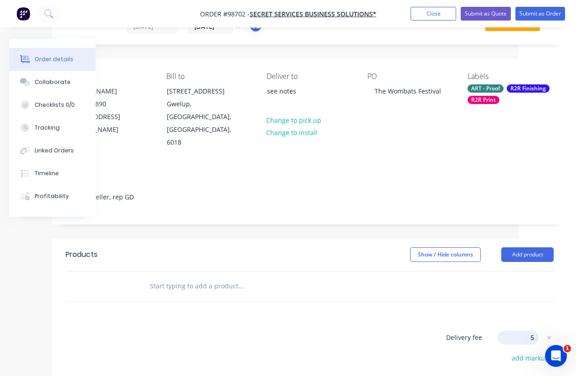
type input "55"
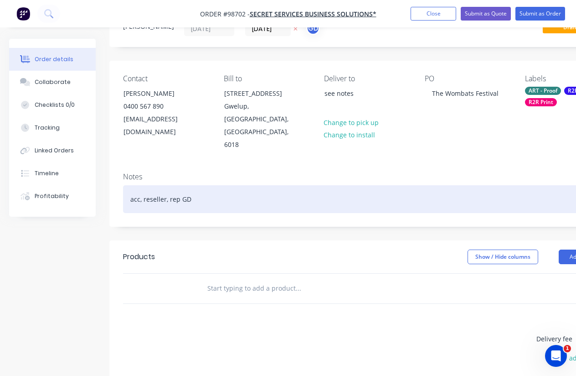
scroll to position [0, 0]
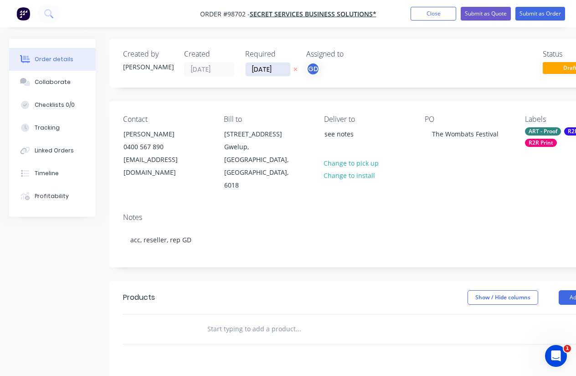
click at [262, 68] on input "[DATE]" at bounding box center [268, 69] width 45 height 14
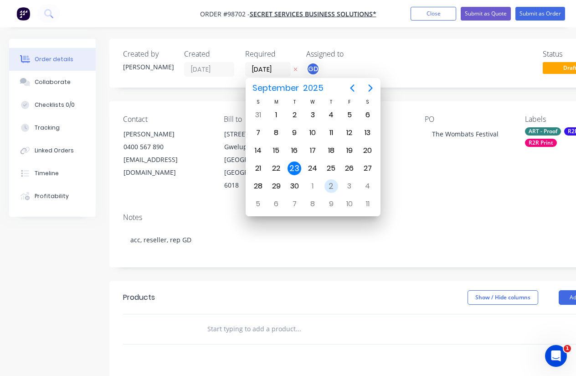
click at [335, 185] on div "2" at bounding box center [331, 186] width 14 height 14
type input "02/10/25"
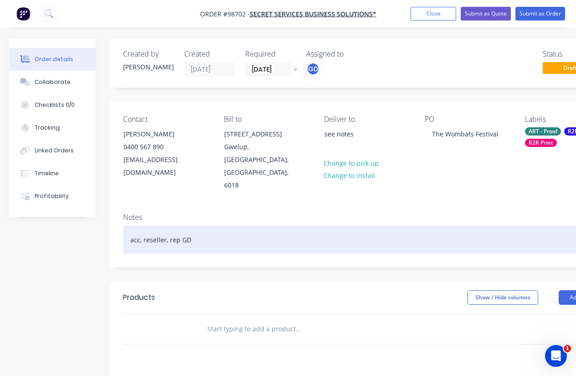
click at [305, 226] on div "acc, reseller, rep GD" at bounding box center [367, 240] width 488 height 28
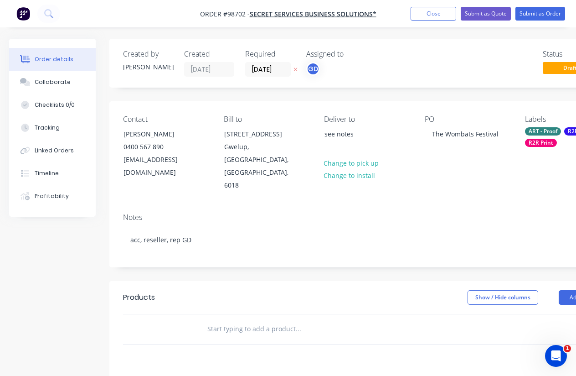
click at [216, 319] on input "text" at bounding box center [298, 328] width 182 height 18
paste input "3 x 6000mm x 1000mm swing 8 banners with eyelets every metre."
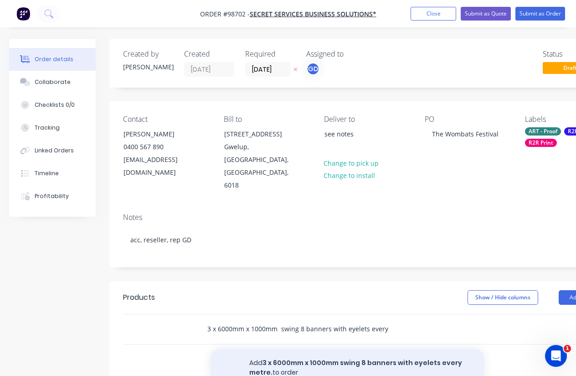
type input "3 x 6000mm x 1000mm swing 8 banners with eyelets every metre."
click at [387, 349] on button "Add 3 x 6000mm x 1000mm swing 8 banners with eyelets every metre. to order" at bounding box center [347, 367] width 273 height 37
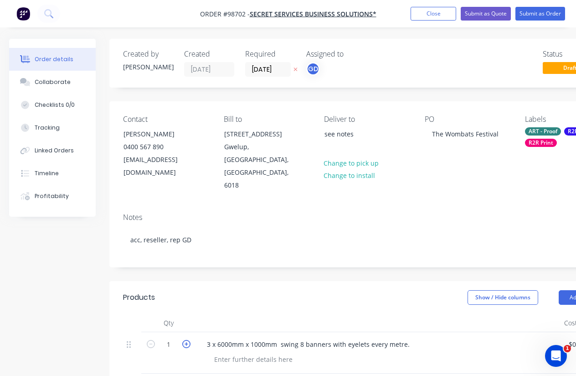
click at [185, 340] on icon "button" at bounding box center [186, 344] width 8 height 8
type input "3"
click at [385, 314] on div at bounding box center [378, 323] width 365 height 18
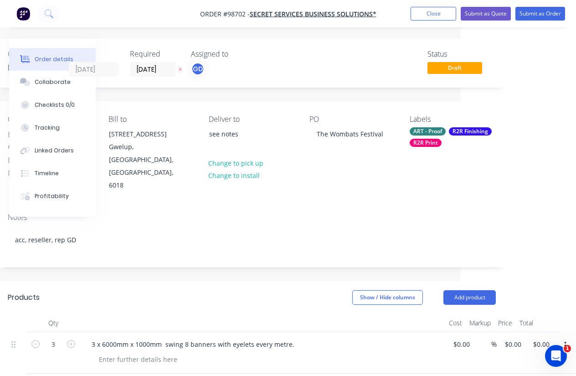
scroll to position [0, 115]
click at [540, 337] on input "0.00" at bounding box center [542, 343] width 21 height 13
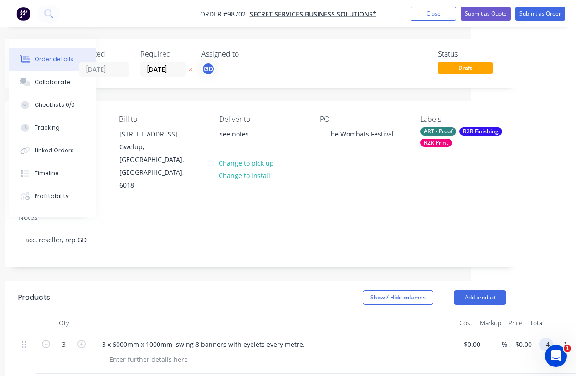
scroll to position [0, 105]
type input "$498.00"
type input "$166.00"
click at [294, 314] on div at bounding box center [273, 323] width 365 height 18
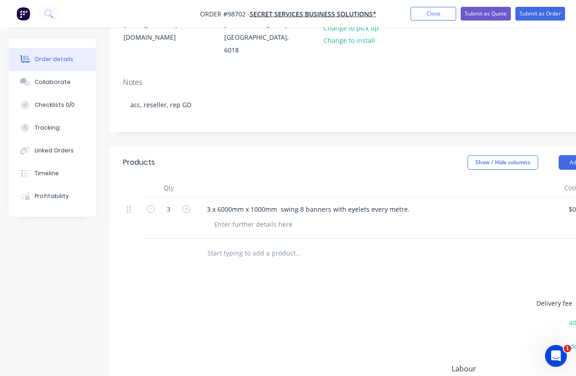
scroll to position [134, 0]
click at [566, 156] on button "Add product" at bounding box center [585, 163] width 52 height 15
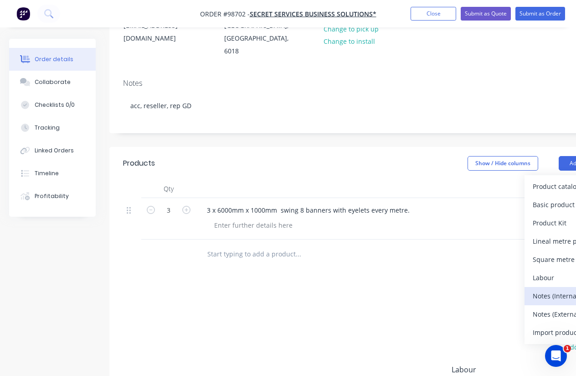
click at [557, 289] on div "Notes (Internal)" at bounding box center [568, 295] width 70 height 13
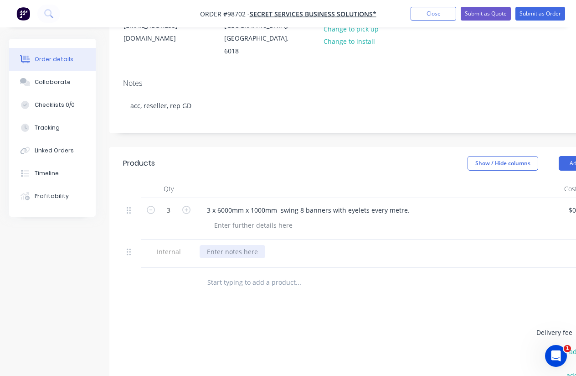
click at [230, 245] on div at bounding box center [233, 251] width 66 height 13
paste div
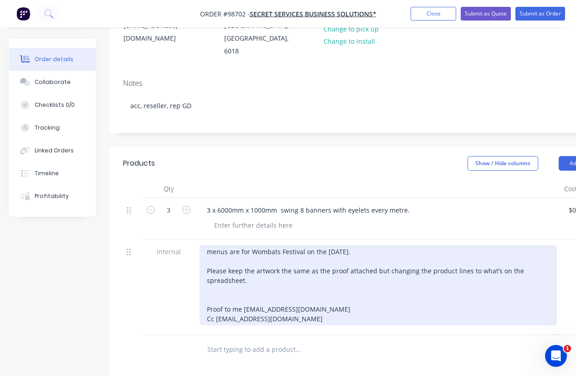
click at [276, 252] on div "menus are for Wombats Festival on the 4th October. Please keep the artwork the …" at bounding box center [378, 285] width 357 height 80
click at [376, 245] on div "menus are for Wombats Festival on the 4th October. Please keep the artwork the …" at bounding box center [378, 285] width 357 height 80
click at [334, 245] on div "menus are for Wombats Festival on the 4th October. Please keep the artwork the …" at bounding box center [378, 285] width 357 height 80
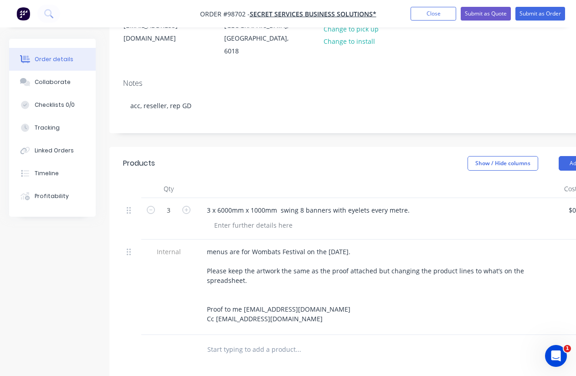
click at [433, 218] on div at bounding box center [382, 224] width 350 height 13
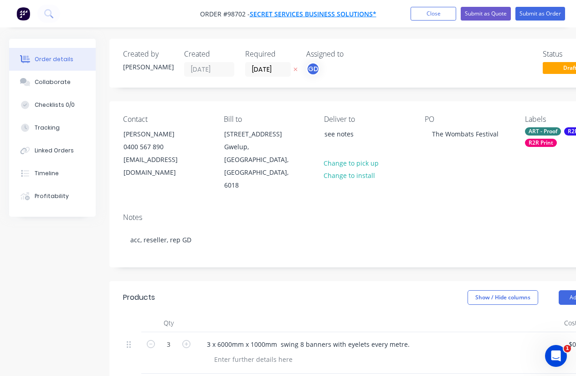
drag, startPoint x: 390, startPoint y: 0, endPoint x: 263, endPoint y: 10, distance: 127.1
click at [263, 10] on nav "Order #98702 - Secret Services Business Solutions* Add product Close Submit as …" at bounding box center [288, 13] width 576 height 27
click at [87, 273] on div "Created by Gino Created 23/09/25 Required 02/10/25 Assigned to GD Status Draft …" at bounding box center [317, 382] width 616 height 687
drag, startPoint x: 87, startPoint y: 273, endPoint x: 194, endPoint y: 233, distance: 114.5
click at [108, 266] on div "Created by Gino Created 23/09/25 Required 02/10/25 Assigned to GD Status Draft …" at bounding box center [317, 382] width 616 height 687
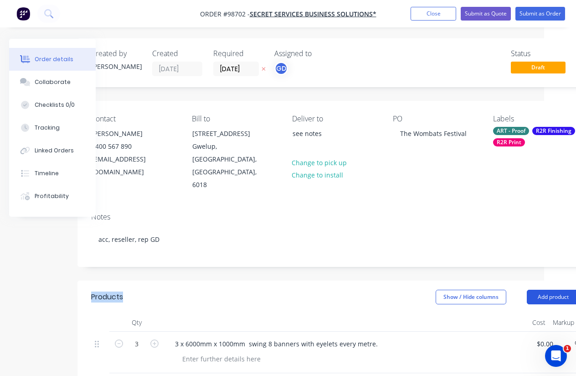
scroll to position [0, 40]
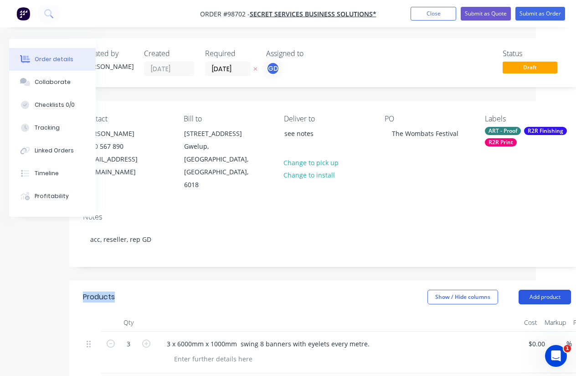
click at [545, 289] on button "Add product" at bounding box center [545, 296] width 52 height 15
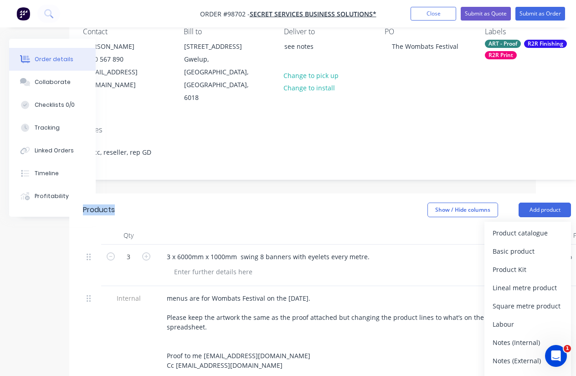
scroll to position [97, 40]
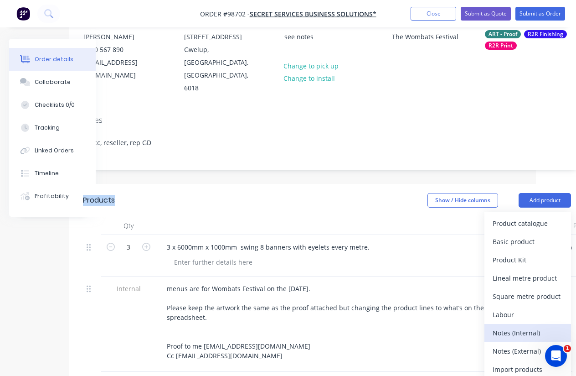
click at [529, 326] on div "Notes (Internal)" at bounding box center [528, 332] width 70 height 13
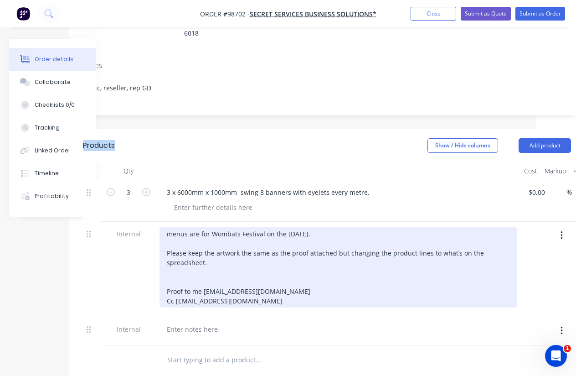
scroll to position [168, 40]
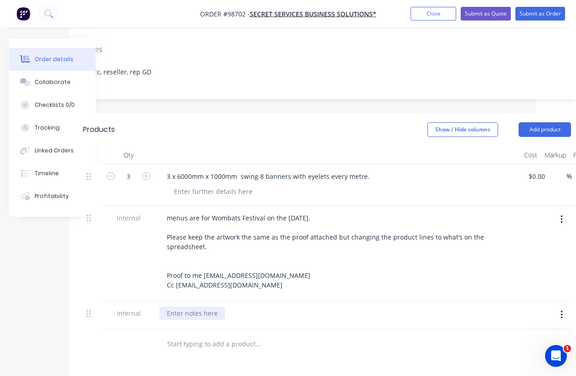
click at [187, 306] on div at bounding box center [193, 312] width 66 height 13
paste div
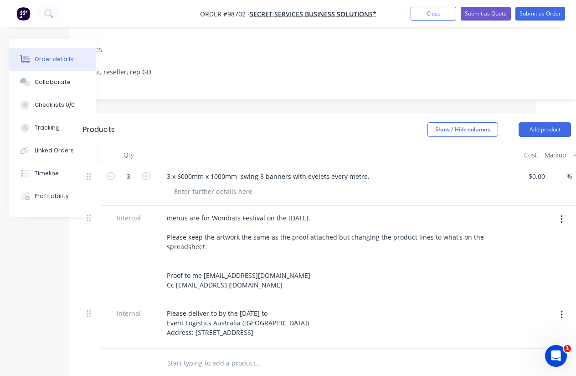
click at [328, 306] on div "Please deliver to by the 2nd October to Event Logistics Australia (ELA) Address…" at bounding box center [338, 322] width 357 height 32
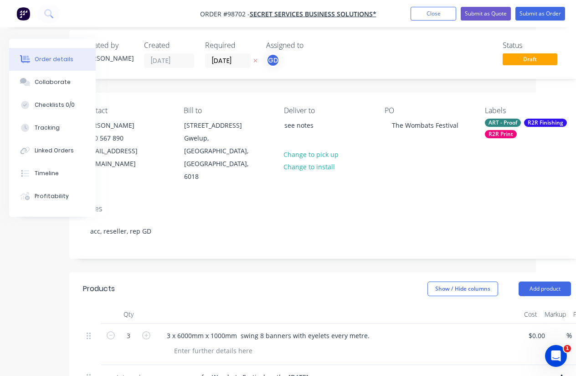
scroll to position [0, 40]
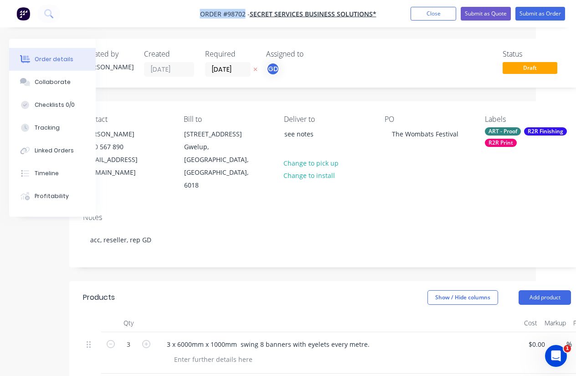
drag, startPoint x: 195, startPoint y: 14, endPoint x: 246, endPoint y: 15, distance: 51.5
click at [246, 15] on nav "Order #98702 - Secret Services Business Solutions* Add product Close Submit as …" at bounding box center [288, 13] width 576 height 27
copy span "Order #98702"
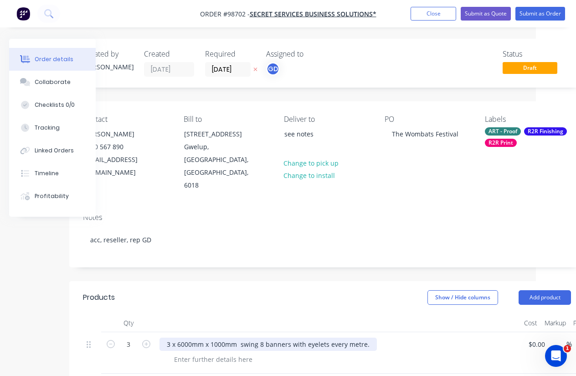
click at [304, 337] on div "3 x 6000mm x 1000mm swing 8 banners with eyelets every metre." at bounding box center [268, 343] width 217 height 13
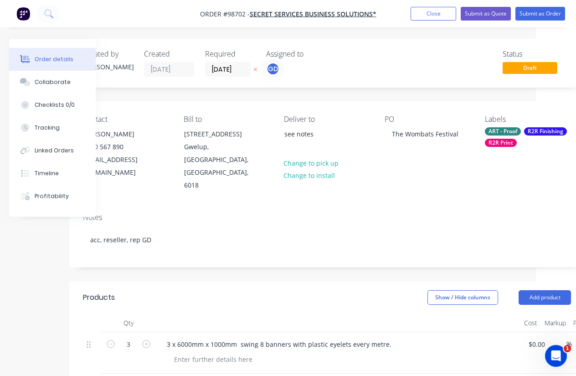
click at [337, 281] on header "Products Show / Hide columns Add product" at bounding box center [326, 297] width 515 height 33
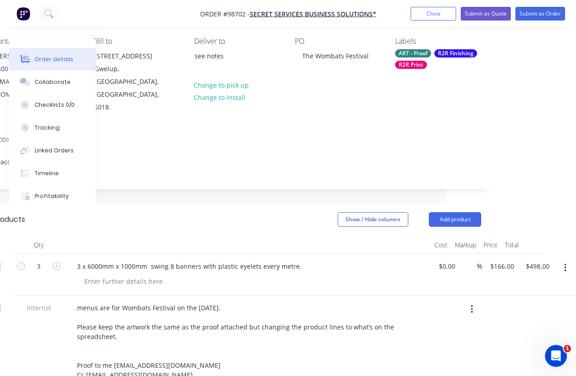
scroll to position [76, 130]
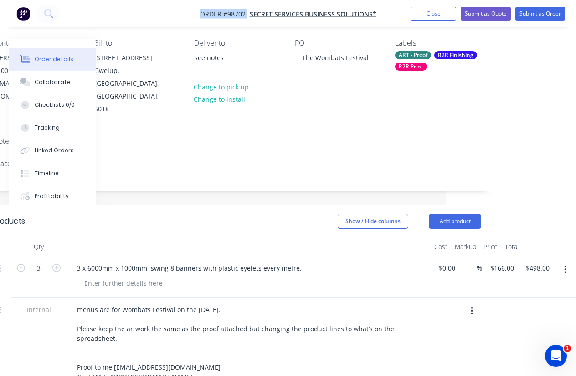
drag, startPoint x: 191, startPoint y: 10, endPoint x: 247, endPoint y: 15, distance: 55.8
click at [247, 15] on nav "Order #98702 - Secret Services Business Solutions* Add product Close Submit as …" at bounding box center [288, 13] width 576 height 27
copy span "Order #98702"
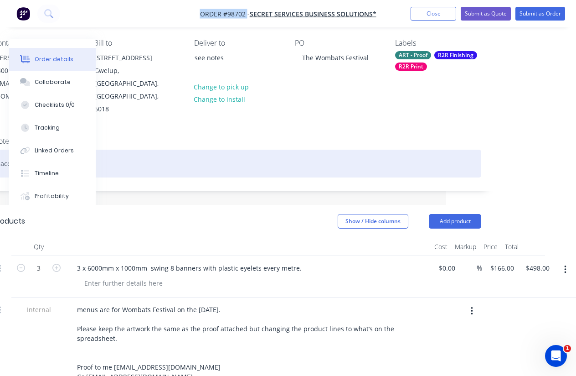
scroll to position [0, 130]
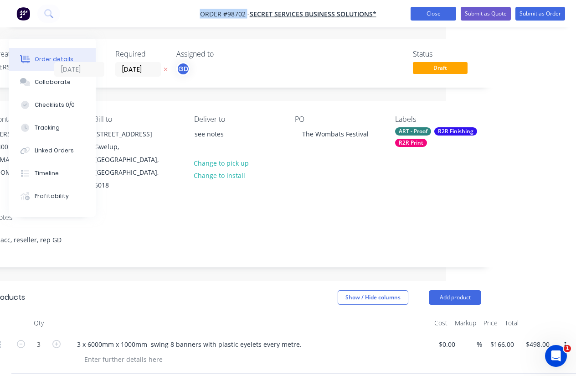
click at [424, 15] on button "Close" at bounding box center [434, 14] width 46 height 14
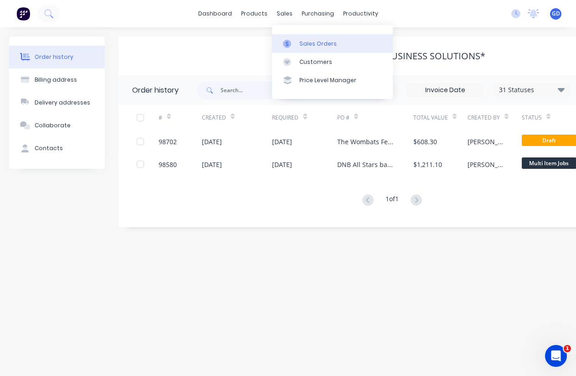
click at [311, 39] on link "Sales Orders" at bounding box center [332, 43] width 121 height 18
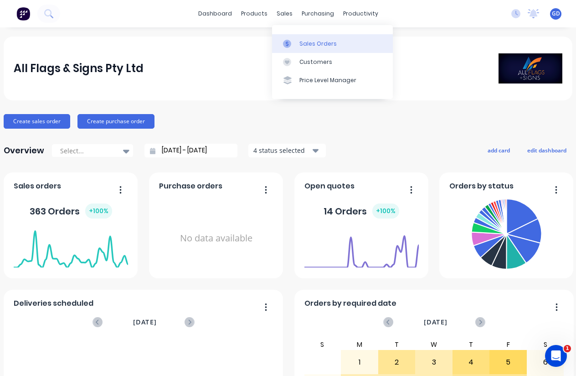
click at [316, 41] on div "Sales Orders" at bounding box center [317, 44] width 37 height 8
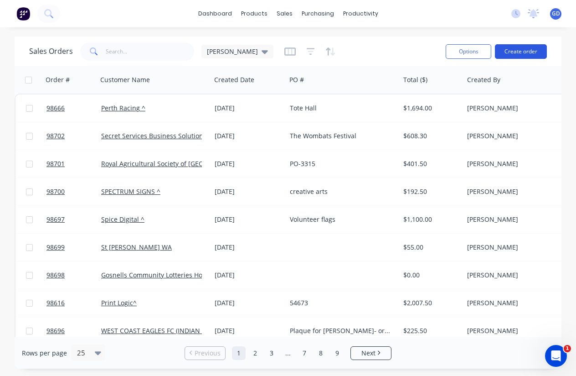
click at [527, 54] on button "Create order" at bounding box center [521, 51] width 52 height 15
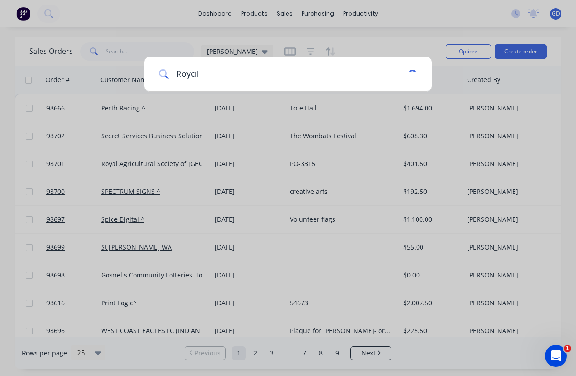
type input "Royal"
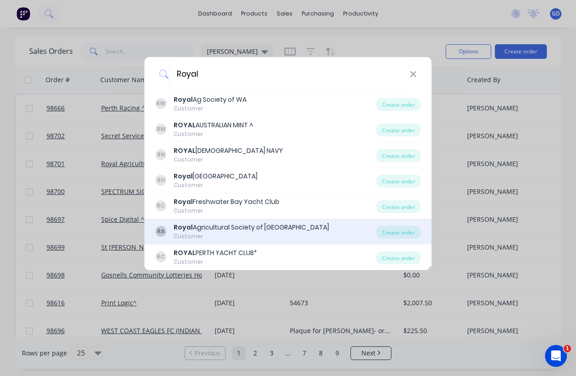
click at [275, 230] on div "Royal Agricultural Society of [GEOGRAPHIC_DATA]" at bounding box center [251, 227] width 155 height 10
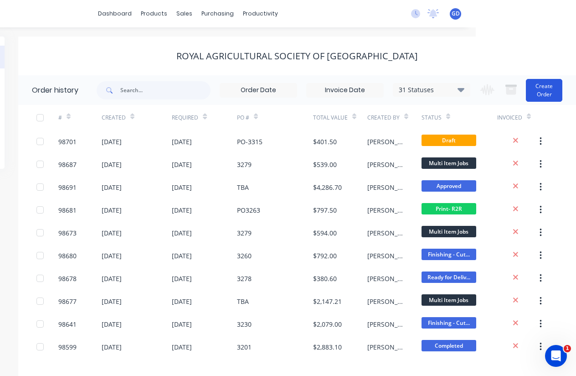
scroll to position [0, 100]
click at [542, 93] on button "Create Order" at bounding box center [544, 90] width 36 height 23
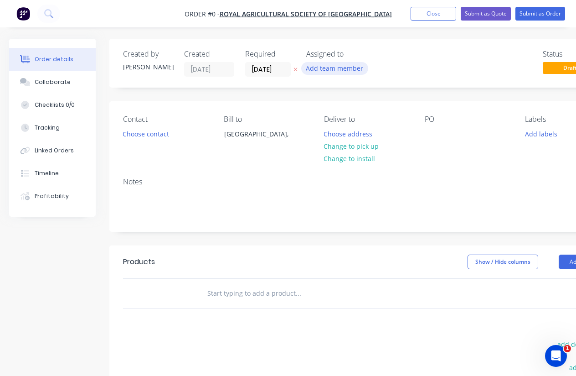
click at [318, 65] on button "Add team member" at bounding box center [334, 68] width 67 height 12
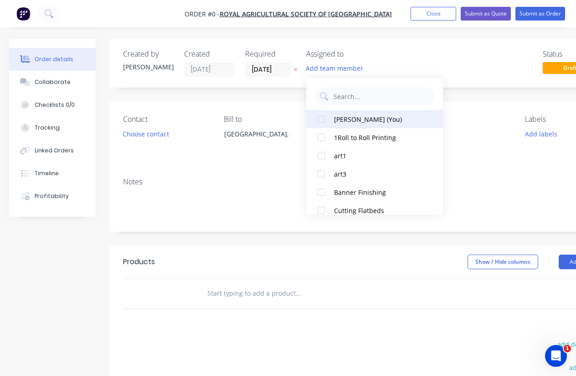
click at [325, 118] on div at bounding box center [321, 119] width 18 height 18
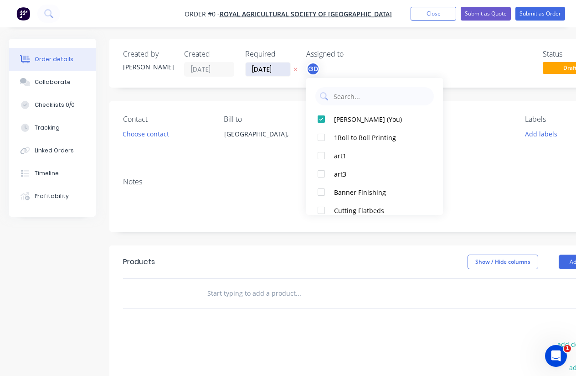
click at [267, 70] on div "Order details Collaborate Checklists 0/0 Tracking Linked Orders Timeline Profit…" at bounding box center [317, 290] width 634 height 502
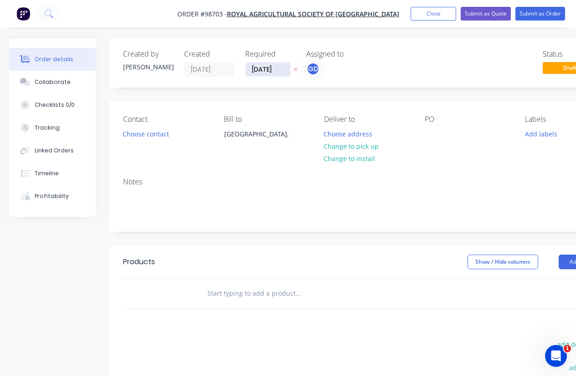
click at [267, 70] on input "[DATE]" at bounding box center [268, 69] width 45 height 14
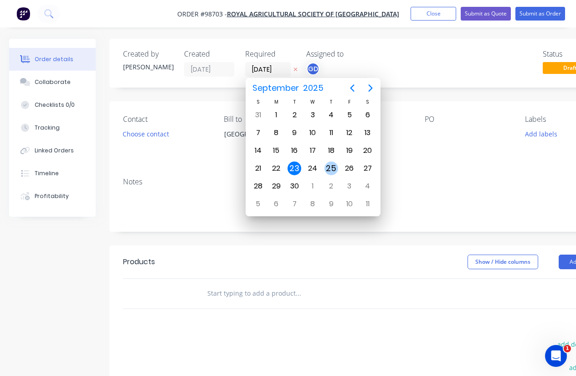
click at [336, 168] on div "25" at bounding box center [331, 168] width 14 height 14
type input "[DATE]"
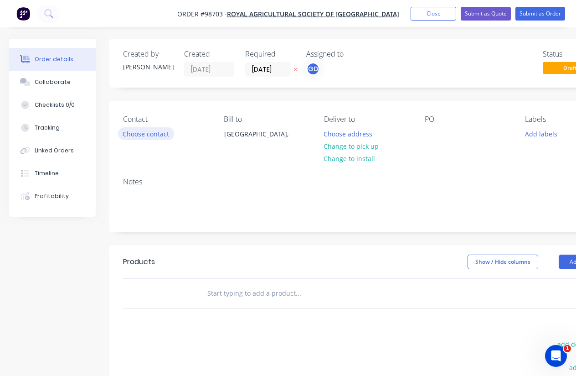
click at [150, 137] on button "Choose contact" at bounding box center [146, 133] width 56 height 12
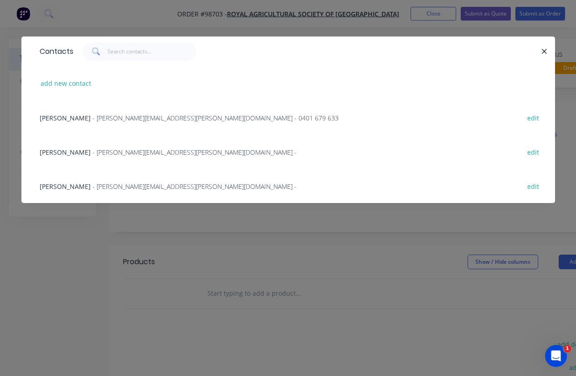
click at [58, 118] on span "[PERSON_NAME]" at bounding box center [65, 117] width 51 height 9
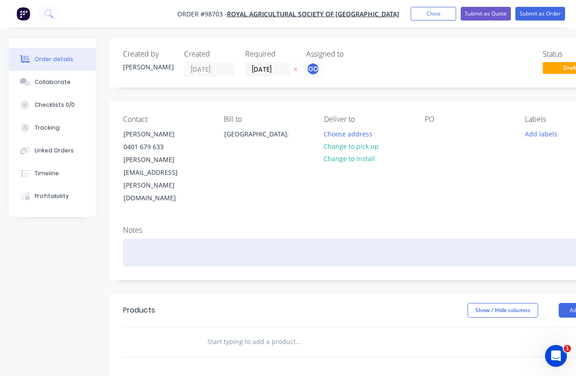
click at [135, 238] on div at bounding box center [367, 252] width 488 height 28
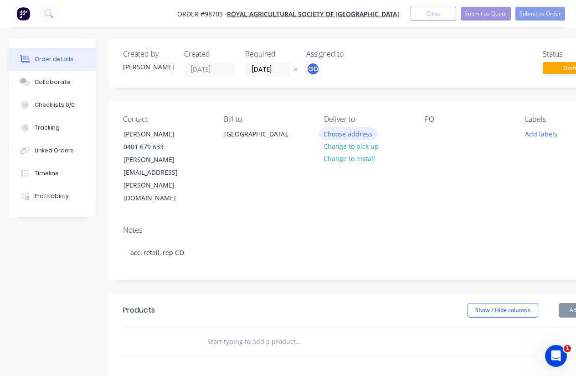
click at [349, 135] on button "Choose address" at bounding box center [348, 133] width 58 height 12
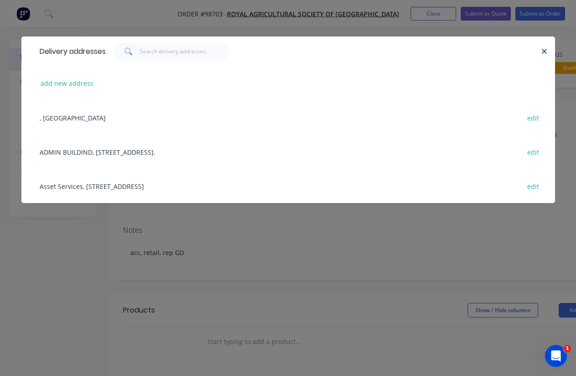
click at [73, 187] on div "Asset Services, [STREET_ADDRESS] edit" at bounding box center [288, 186] width 506 height 34
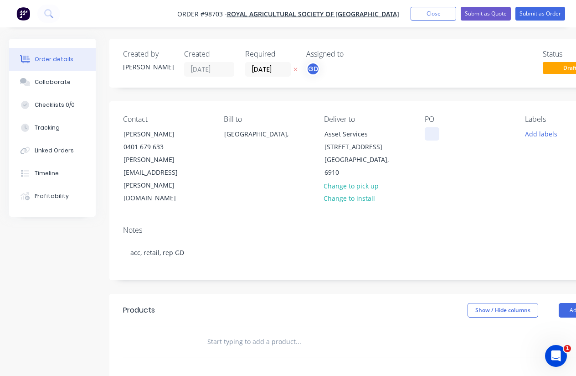
click at [429, 134] on div at bounding box center [432, 133] width 15 height 13
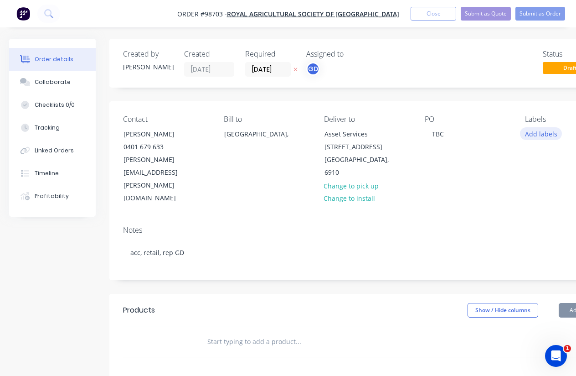
click at [533, 136] on button "Add labels" at bounding box center [541, 133] width 42 height 12
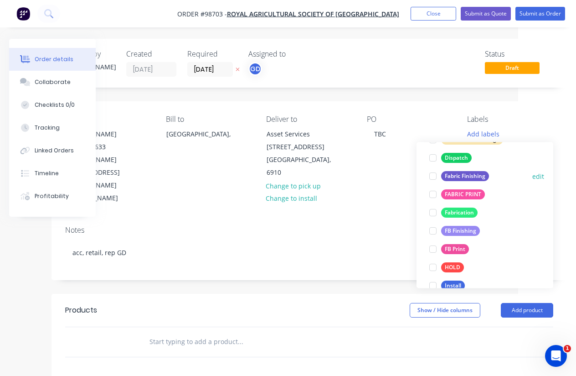
scroll to position [170, 0]
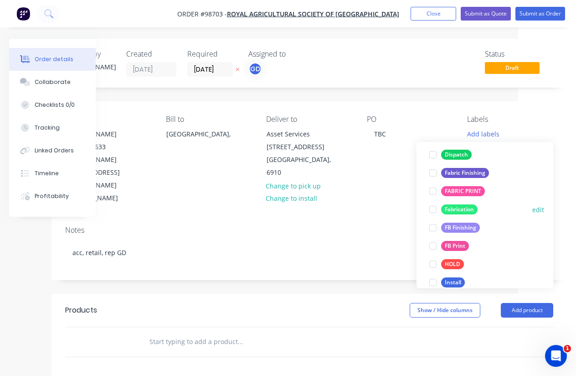
click at [468, 230] on div "FB Finishing" at bounding box center [460, 228] width 39 height 10
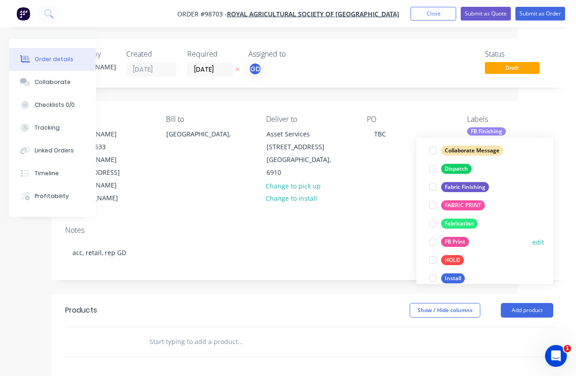
click at [461, 244] on div "FB Print" at bounding box center [455, 242] width 28 height 10
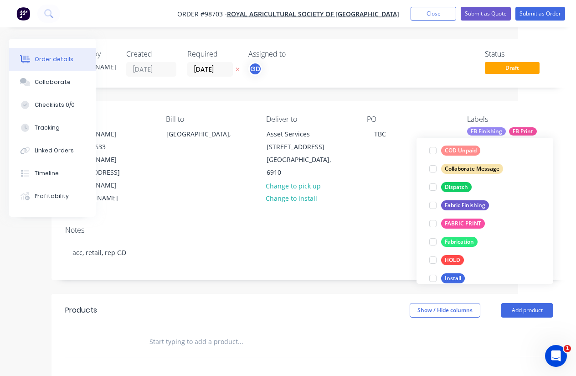
click at [388, 218] on div "Notes acc, retail, rep GD" at bounding box center [308, 248] width 515 height 61
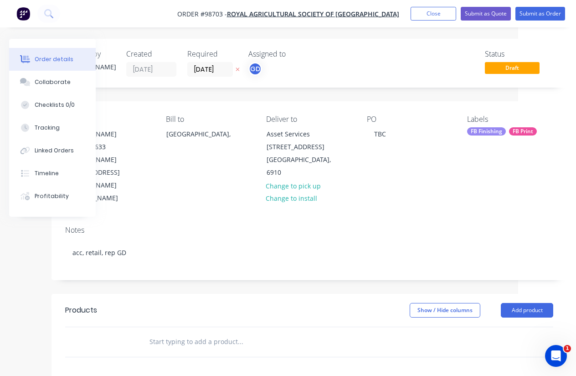
click at [180, 332] on input "text" at bounding box center [240, 341] width 182 height 18
paste input "Tickets prices corflute A3 No eyelets Qty 25"
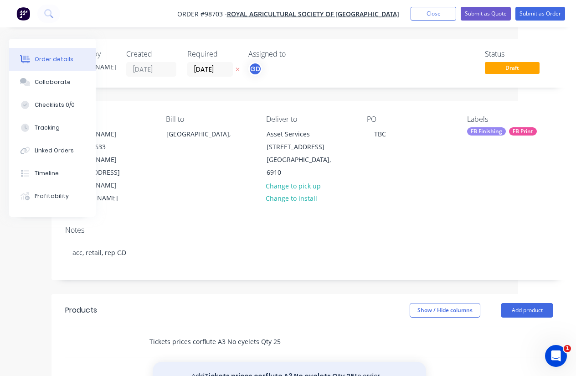
type input "Tickets prices corflute A3 No eyelets Qty 25"
click at [232, 361] on button "Add Tickets prices corflute A3 No eyelets Qty 25 to order" at bounding box center [289, 375] width 273 height 29
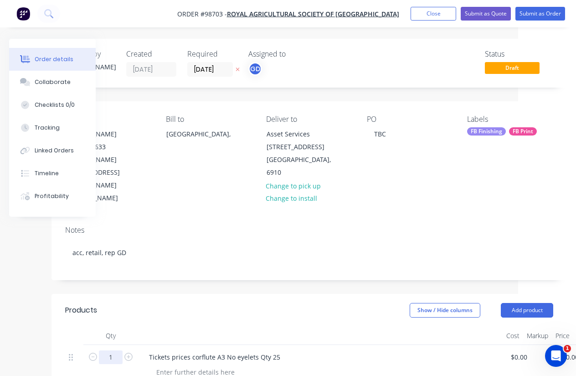
click at [115, 350] on input "1" at bounding box center [111, 357] width 24 height 14
type input "25"
click at [170, 326] on div at bounding box center [320, 335] width 365 height 18
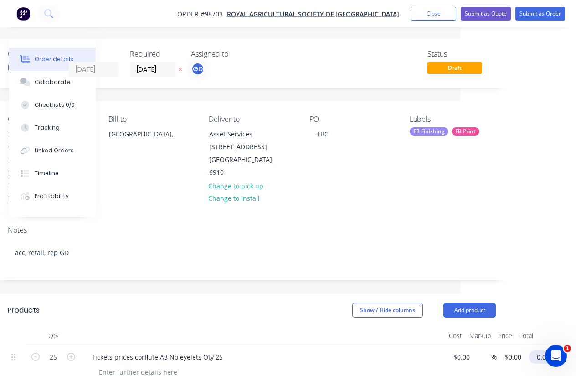
click at [542, 350] on input "0.00" at bounding box center [542, 356] width 21 height 13
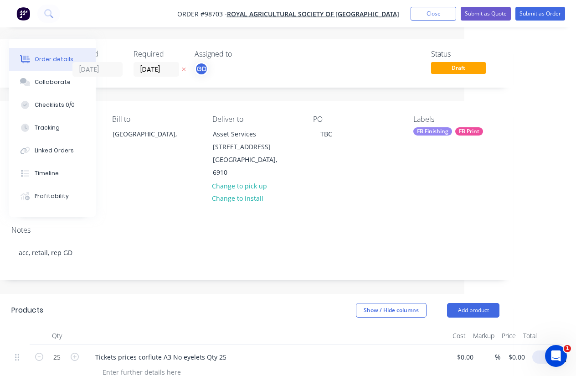
scroll to position [0, 105]
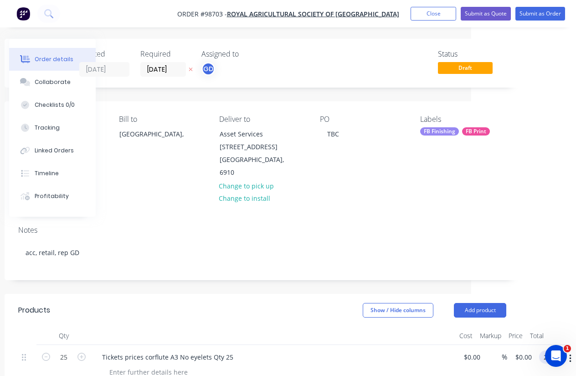
type input "250"
type input "$10.00"
type input "$250.00"
click at [327, 326] on div at bounding box center [273, 335] width 365 height 18
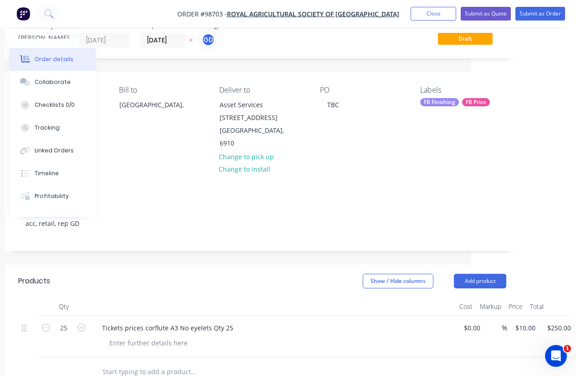
click at [139, 362] on input "text" at bounding box center [193, 371] width 182 height 18
paste input "Concessions coreflute A3 No eyelets QTY 25"
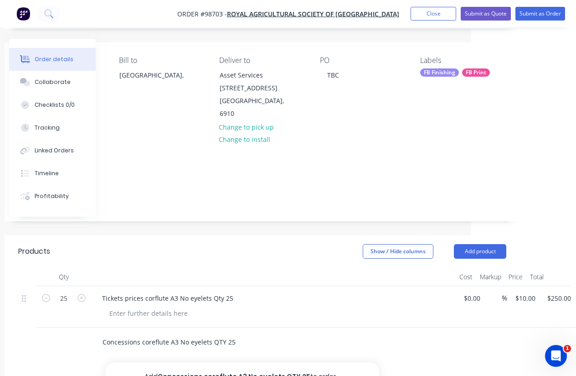
scroll to position [60, 105]
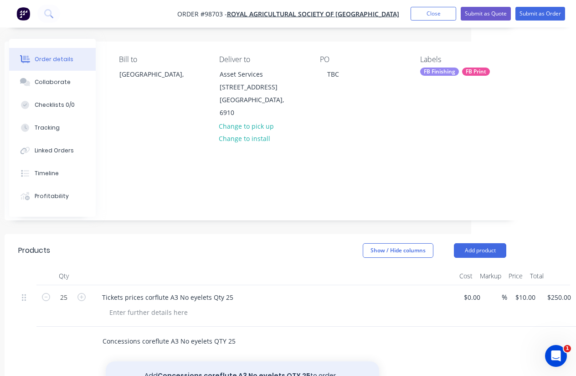
type input "Concessions coreflute A3 No eyelets QTY 25"
click at [226, 361] on button "Add Concessions coreflute A3 No eyelets QTY 25 to order" at bounding box center [242, 375] width 273 height 29
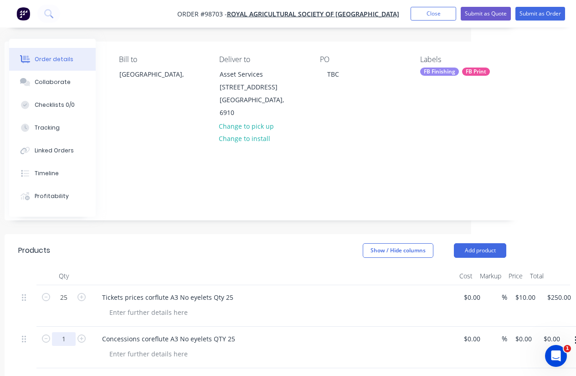
click at [68, 332] on input "1" at bounding box center [64, 339] width 24 height 14
click at [69, 332] on input "2" at bounding box center [64, 339] width 24 height 14
type input "25"
click at [274, 305] on div at bounding box center [277, 311] width 350 height 13
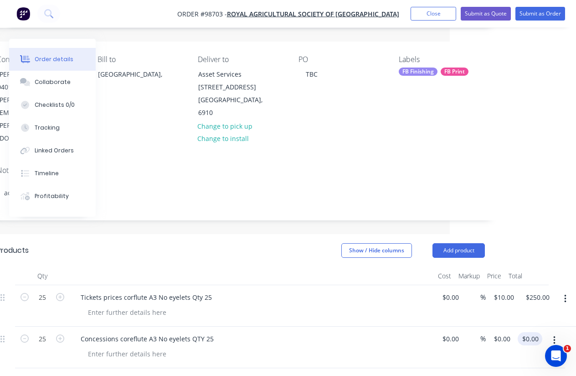
scroll to position [60, 126]
click at [485, 326] on div "25 Concessions coreflute A3 No eyelets QTY 25 $0.00 $0.00 % $0.00 $0.00 0.00 $0…" at bounding box center [241, 346] width 488 height 41
type input "250"
type input "$10.00"
type input "$250.00"
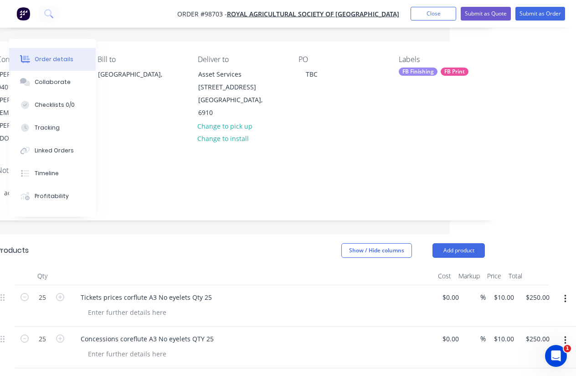
click at [371, 332] on div "Concessions coreflute A3 No eyelets QTY 25" at bounding box center [251, 338] width 357 height 13
click at [123, 373] on input "text" at bounding box center [172, 382] width 182 height 18
paste input "T&Cs A3.pdf No eyelets Qty 45"
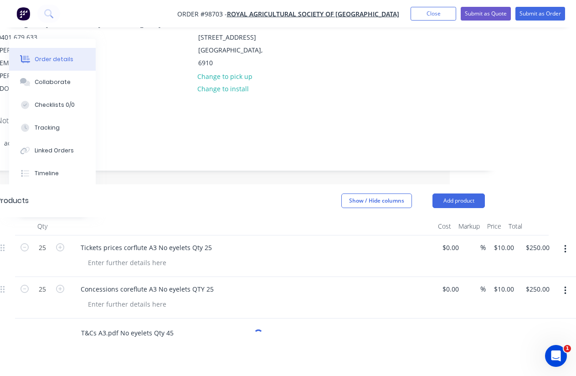
scroll to position [118, 126]
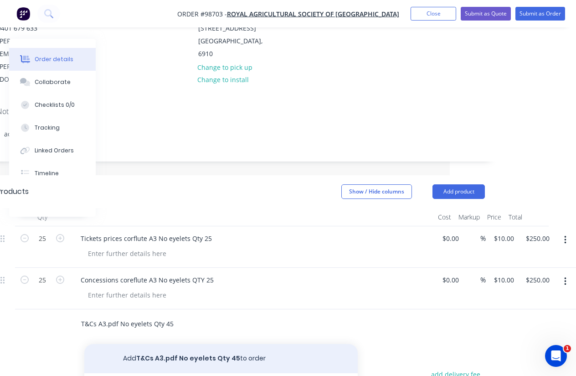
type input "T&Cs A3.pdf No eyelets Qty 45"
click at [180, 344] on button "Add T&Cs A3.pdf No eyelets Qty 45 to order" at bounding box center [220, 358] width 273 height 29
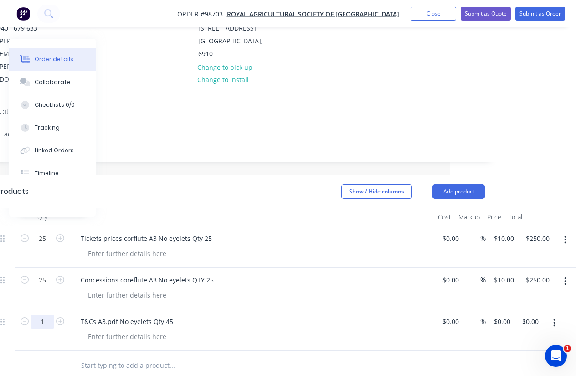
click at [50, 314] on input "1" at bounding box center [43, 321] width 24 height 14
type input "45"
click at [207, 329] on div at bounding box center [256, 335] width 350 height 13
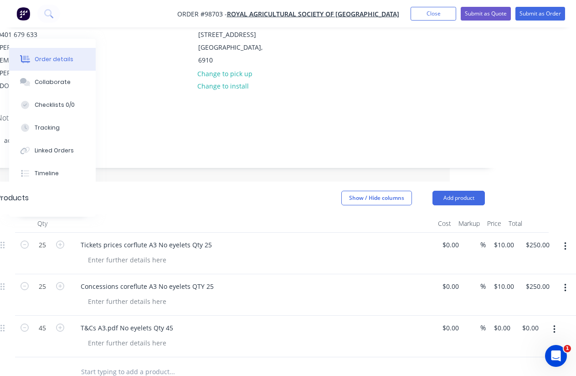
scroll to position [112, 126]
click at [535, 321] on input "0.00" at bounding box center [531, 327] width 21 height 13
type input "375"
type input "$8.3333"
type input "$375.00"
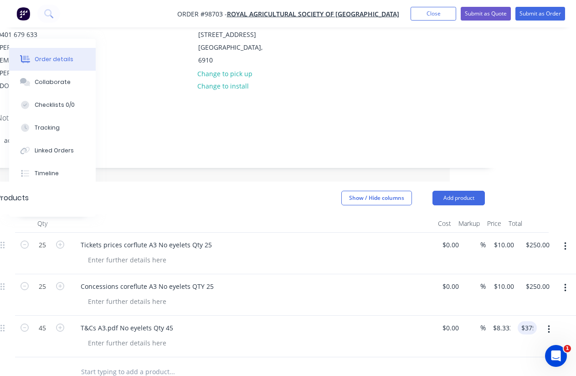
click at [385, 362] on div at bounding box center [233, 371] width 321 height 18
click at [111, 362] on input "text" at bounding box center [172, 371] width 182 height 18
paste input "Get tickets 1000x1000mm With eyelets Qty 14"
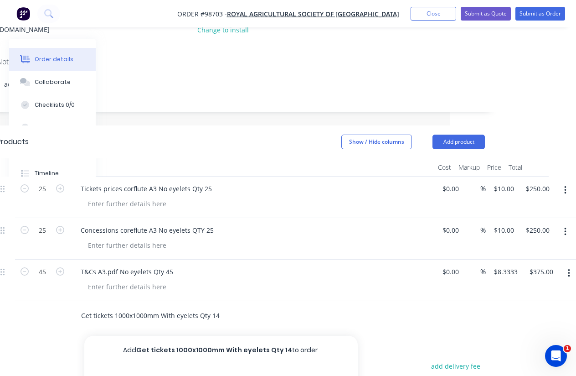
scroll to position [176, 126]
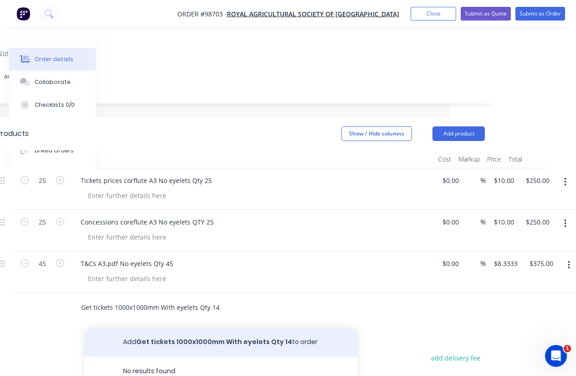
type input "Get tickets 1000x1000mm With eyelets Qty 14"
click at [199, 327] on button "Add Get tickets 1000x1000mm With eyelets Qty 14 to order" at bounding box center [220, 341] width 273 height 29
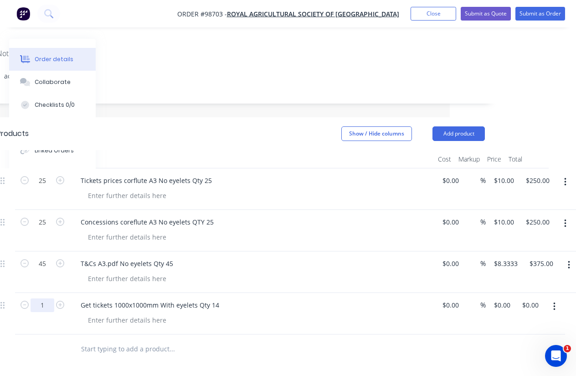
click at [51, 298] on input "1" at bounding box center [43, 305] width 24 height 14
type input "14"
click at [171, 340] on input "text" at bounding box center [172, 349] width 182 height 18
click at [124, 313] on div at bounding box center [127, 319] width 93 height 13
click at [117, 272] on div at bounding box center [127, 278] width 93 height 13
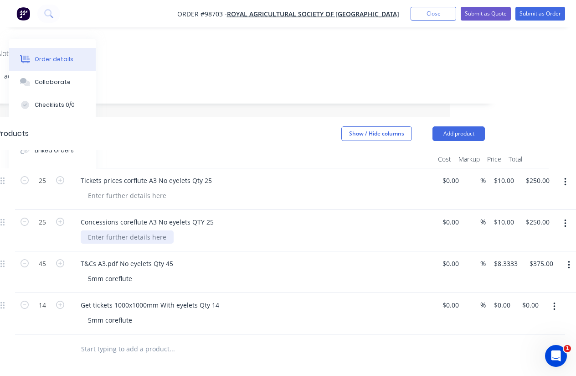
click at [136, 230] on div at bounding box center [127, 236] width 93 height 13
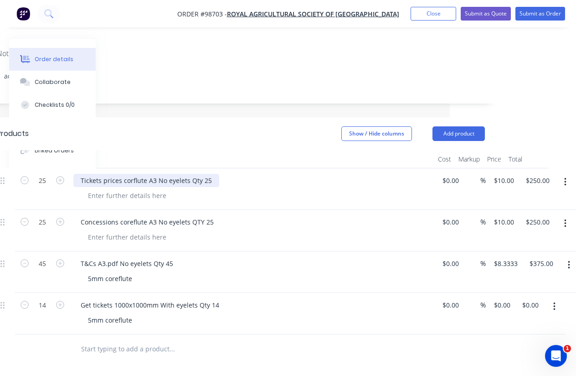
click at [123, 174] on div "Tickets prices corflute A3 No eyelets Qty 25" at bounding box center [146, 180] width 146 height 13
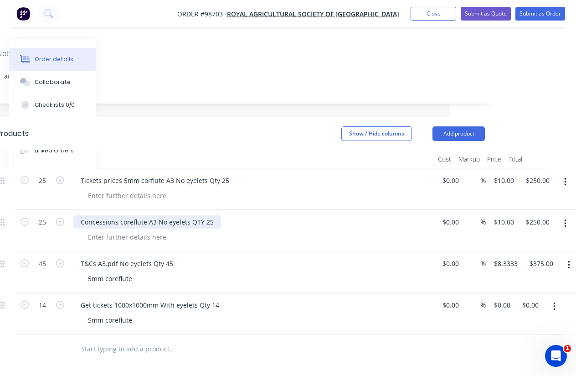
click at [149, 215] on div "Concessions coreflute A3 No eyelets QTY 25" at bounding box center [147, 221] width 148 height 13
click at [281, 257] on div "T&Cs A3.pdf No eyelets Qty 45" at bounding box center [251, 263] width 357 height 13
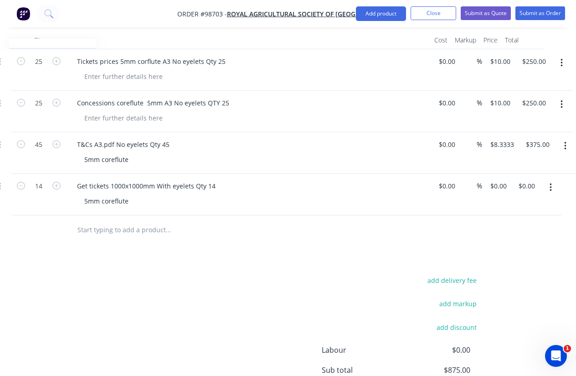
scroll to position [295, 130]
click at [526, 179] on input "0.00" at bounding box center [528, 185] width 21 height 13
type input "861"
type input "$61.50"
type input "$861.00"
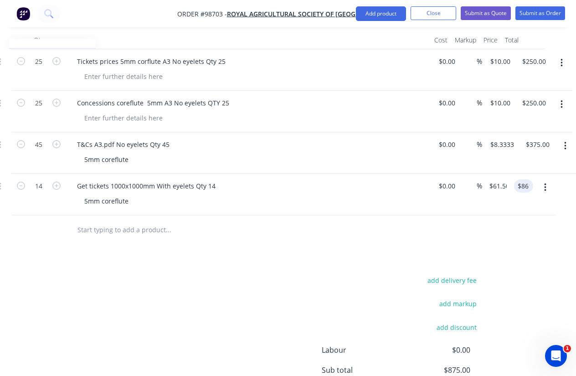
click at [435, 215] on div at bounding box center [237, 230] width 488 height 30
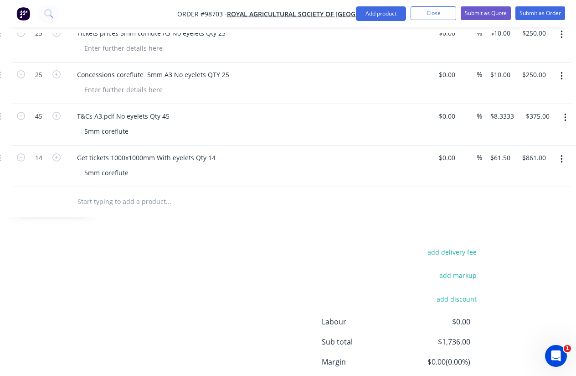
scroll to position [281, 129]
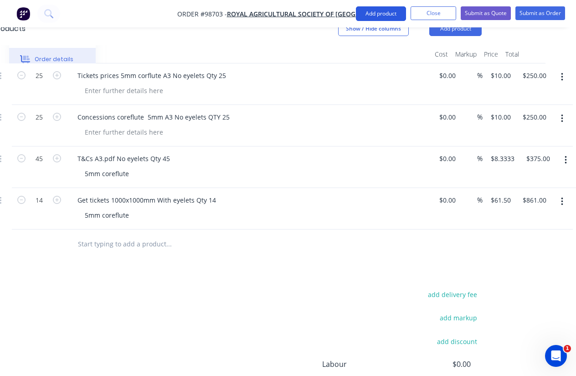
click at [381, 15] on button "Add product" at bounding box center [381, 13] width 50 height 15
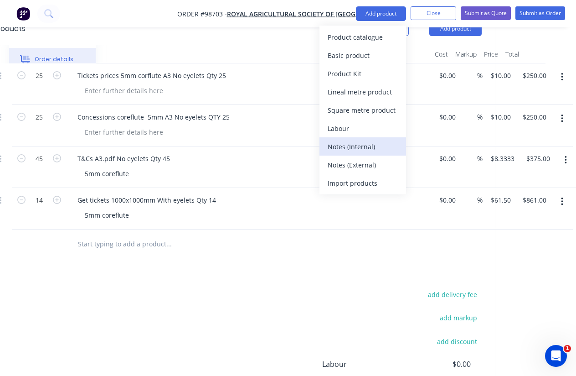
click at [368, 145] on div "Notes (Internal)" at bounding box center [363, 146] width 70 height 13
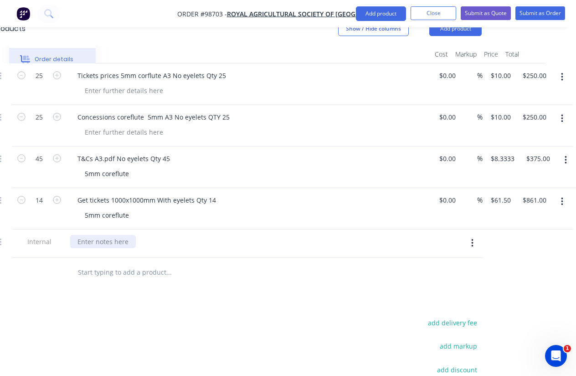
click at [103, 235] on div at bounding box center [103, 241] width 66 height 13
paste div
click at [272, 273] on div "Products Show / Hide columns Add product Qty Cost Markup Price Total 25 Tickets…" at bounding box center [237, 259] width 515 height 494
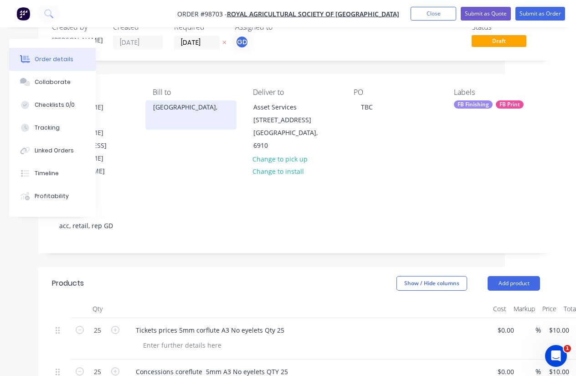
scroll to position [3, 71]
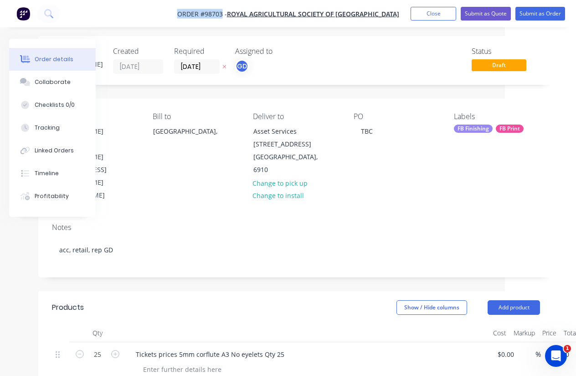
drag, startPoint x: 175, startPoint y: 12, endPoint x: 221, endPoint y: 18, distance: 46.9
click at [221, 18] on nav "Order #98703 - Royal Agricultural Society of [GEOGRAPHIC_DATA] Add product Clos…" at bounding box center [288, 13] width 576 height 27
copy span "Order #98703"
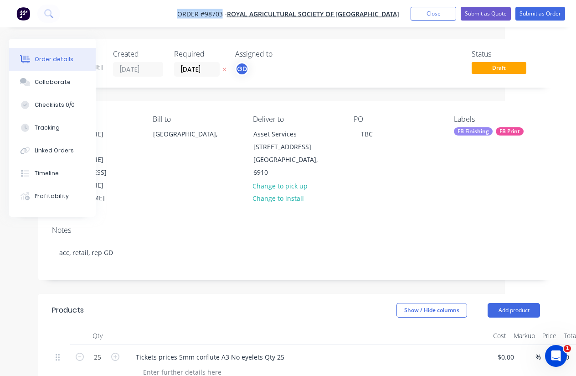
scroll to position [0, 40]
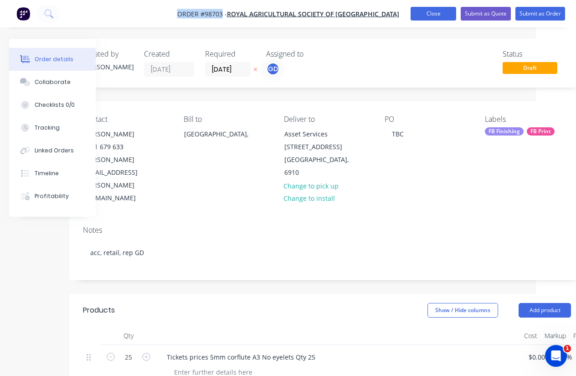
click at [432, 16] on button "Close" at bounding box center [434, 14] width 46 height 14
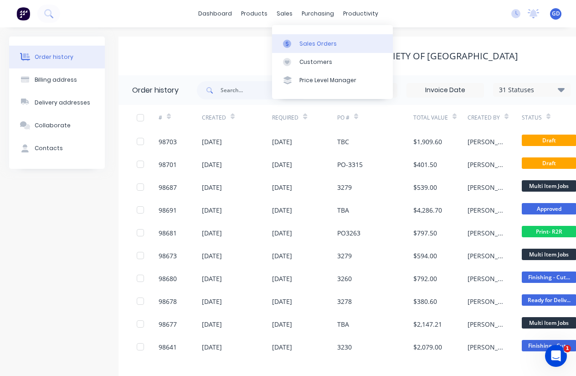
click at [305, 42] on div "Sales Orders" at bounding box center [317, 44] width 37 height 8
